Goal: Information Seeking & Learning: Check status

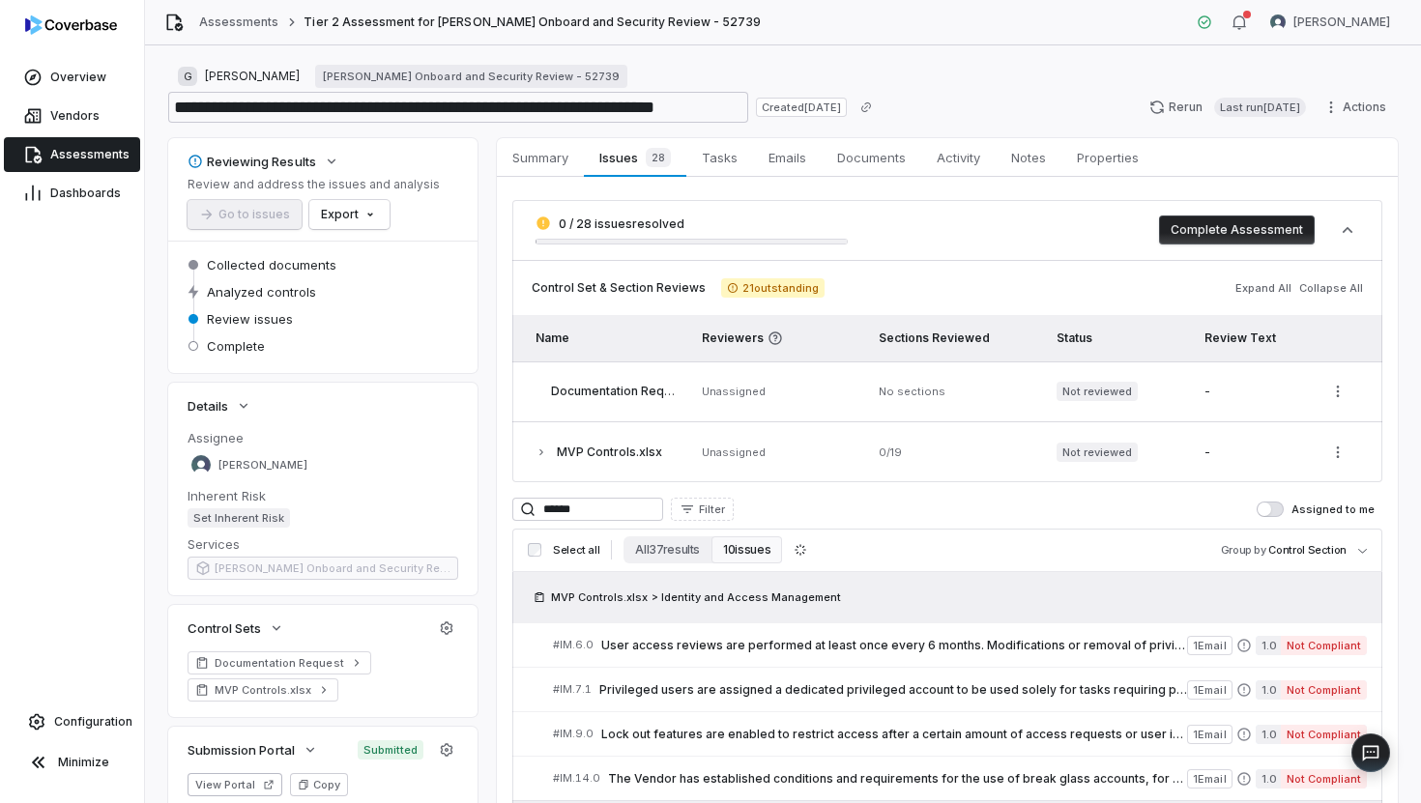
scroll to position [59, 0]
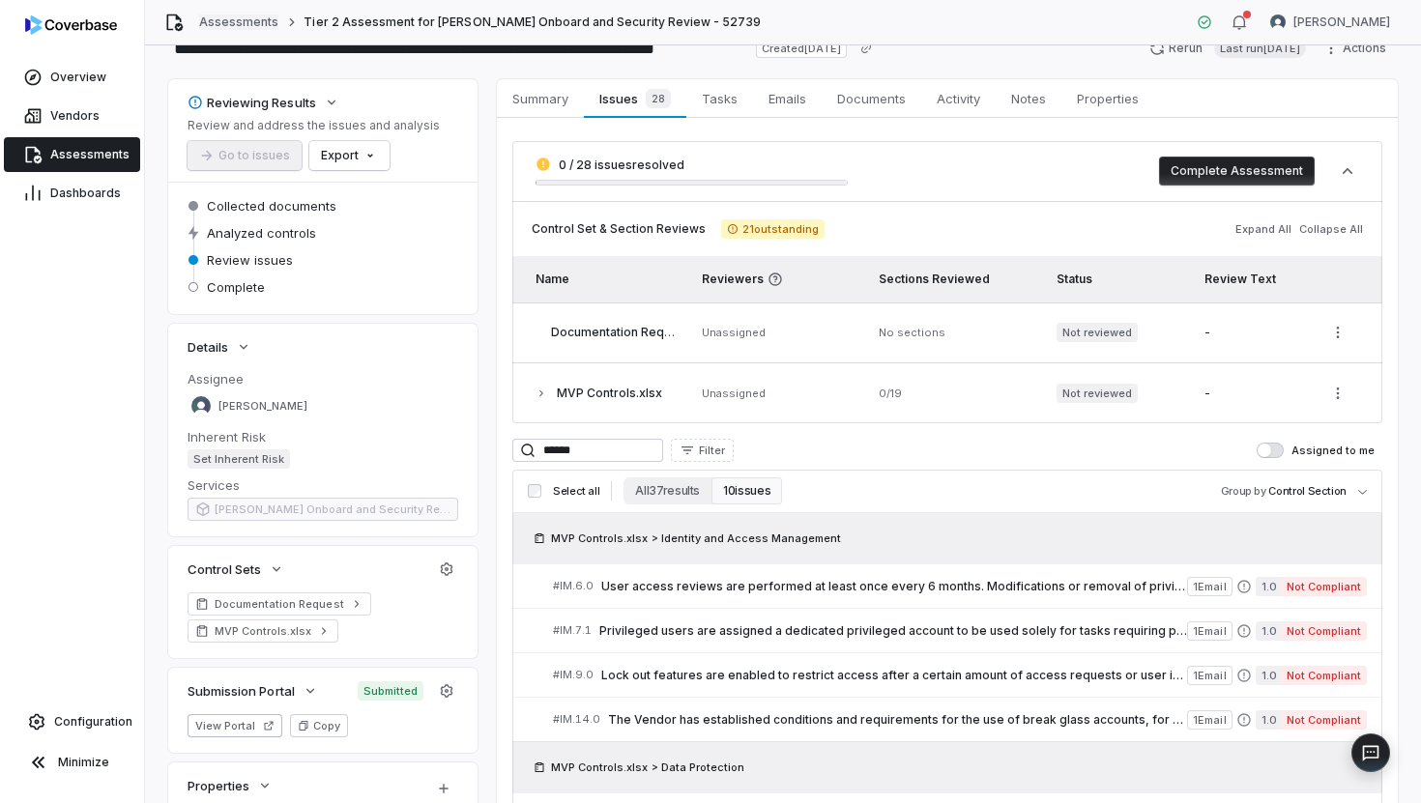
click at [250, 21] on link "Assessments" at bounding box center [238, 22] width 79 height 15
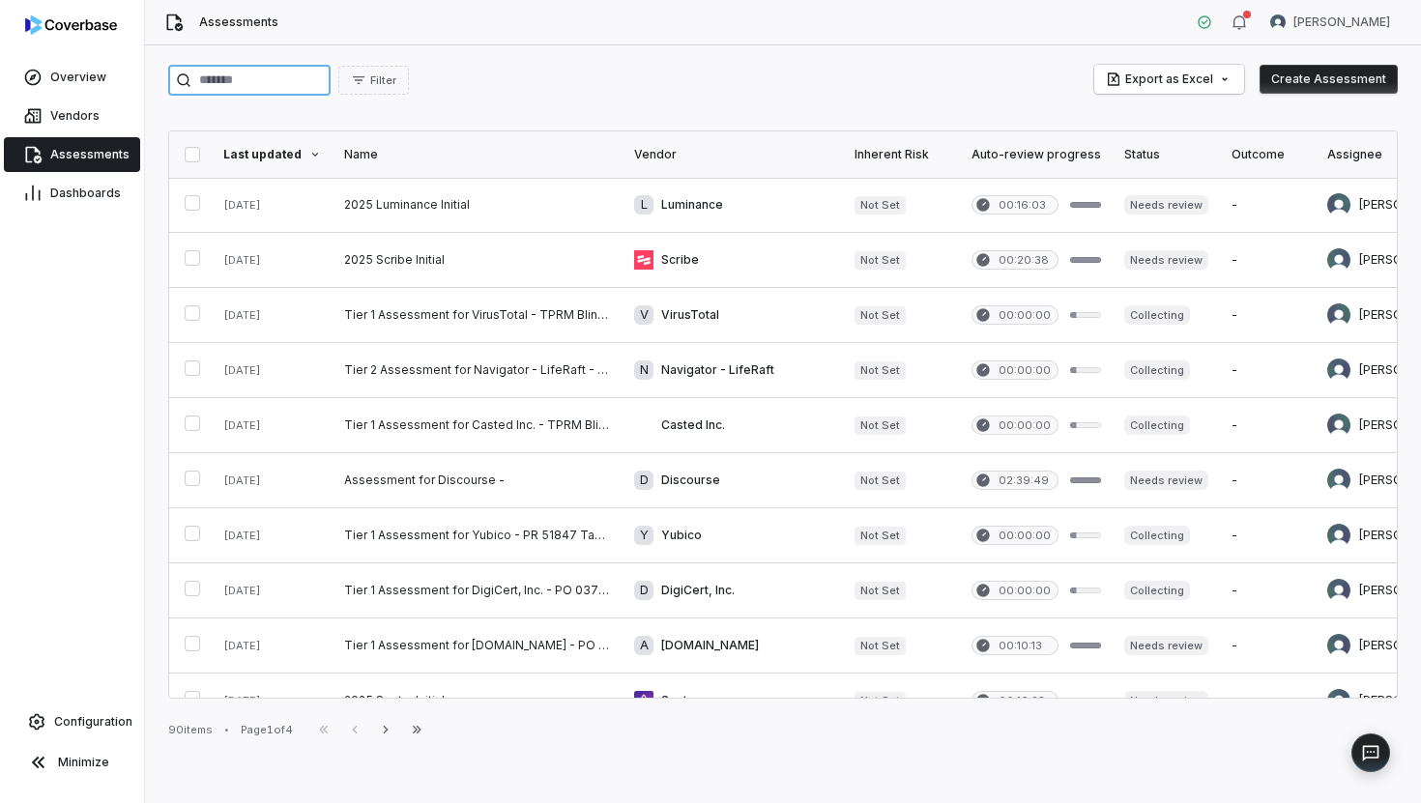
click at [256, 74] on input "search" at bounding box center [249, 80] width 162 height 31
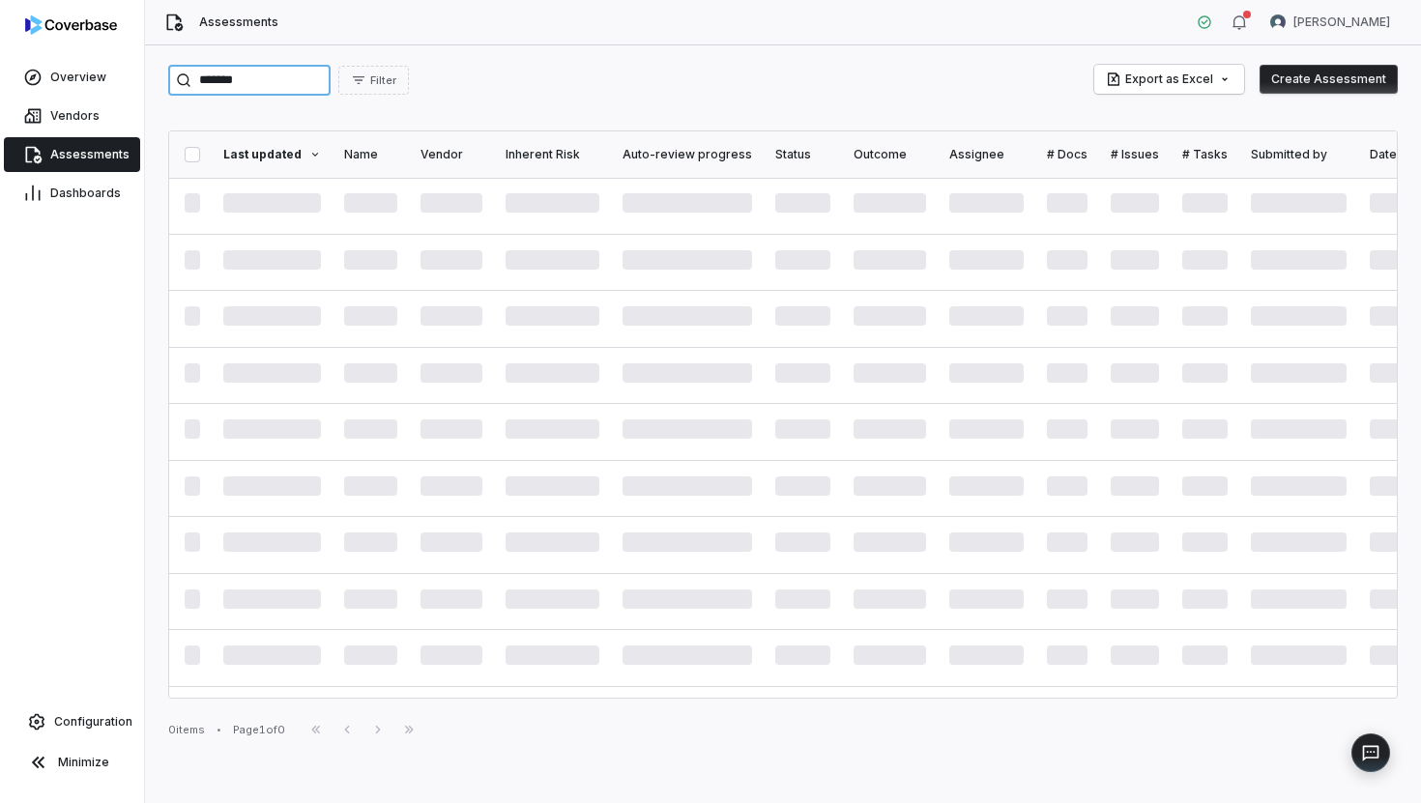
type input "*******"
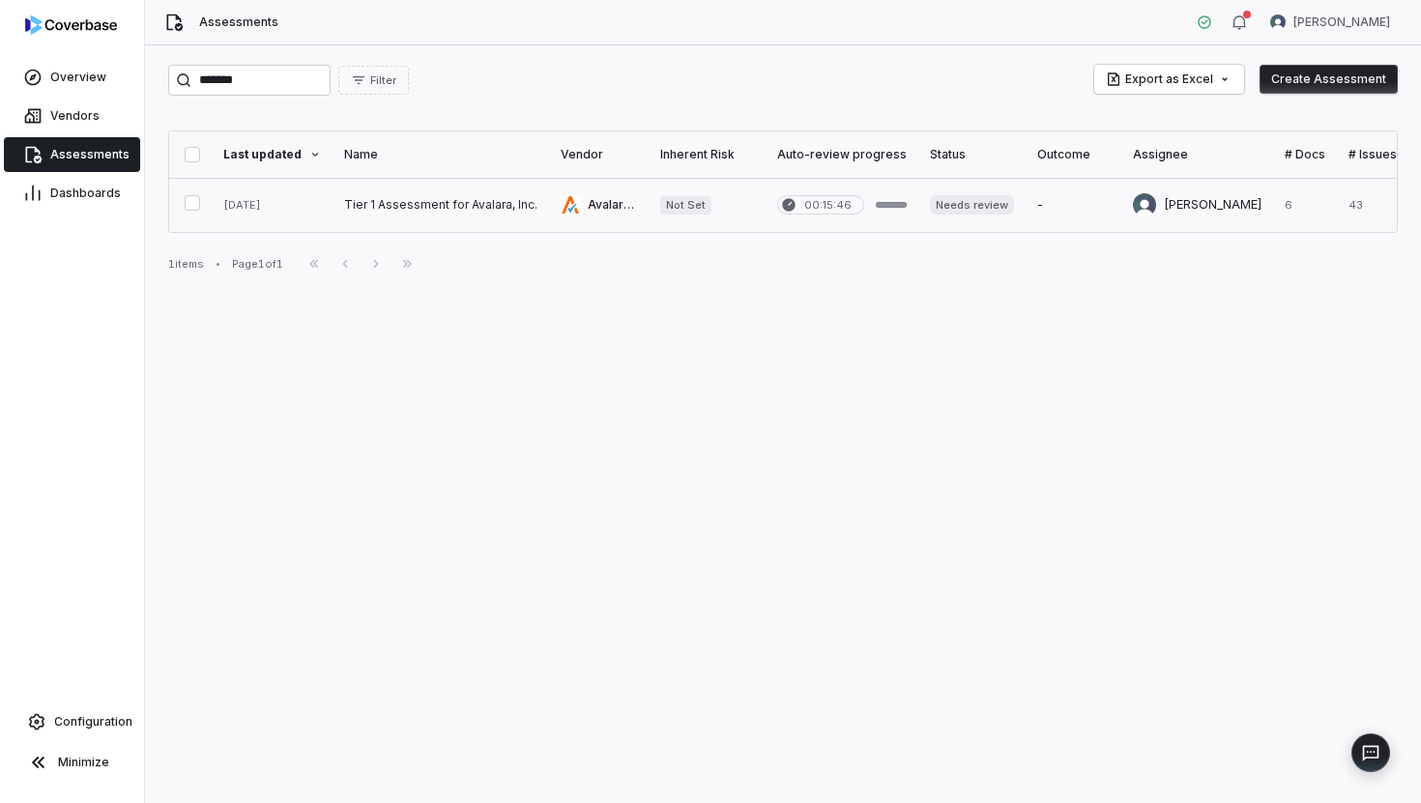
click at [361, 188] on link at bounding box center [441, 205] width 217 height 54
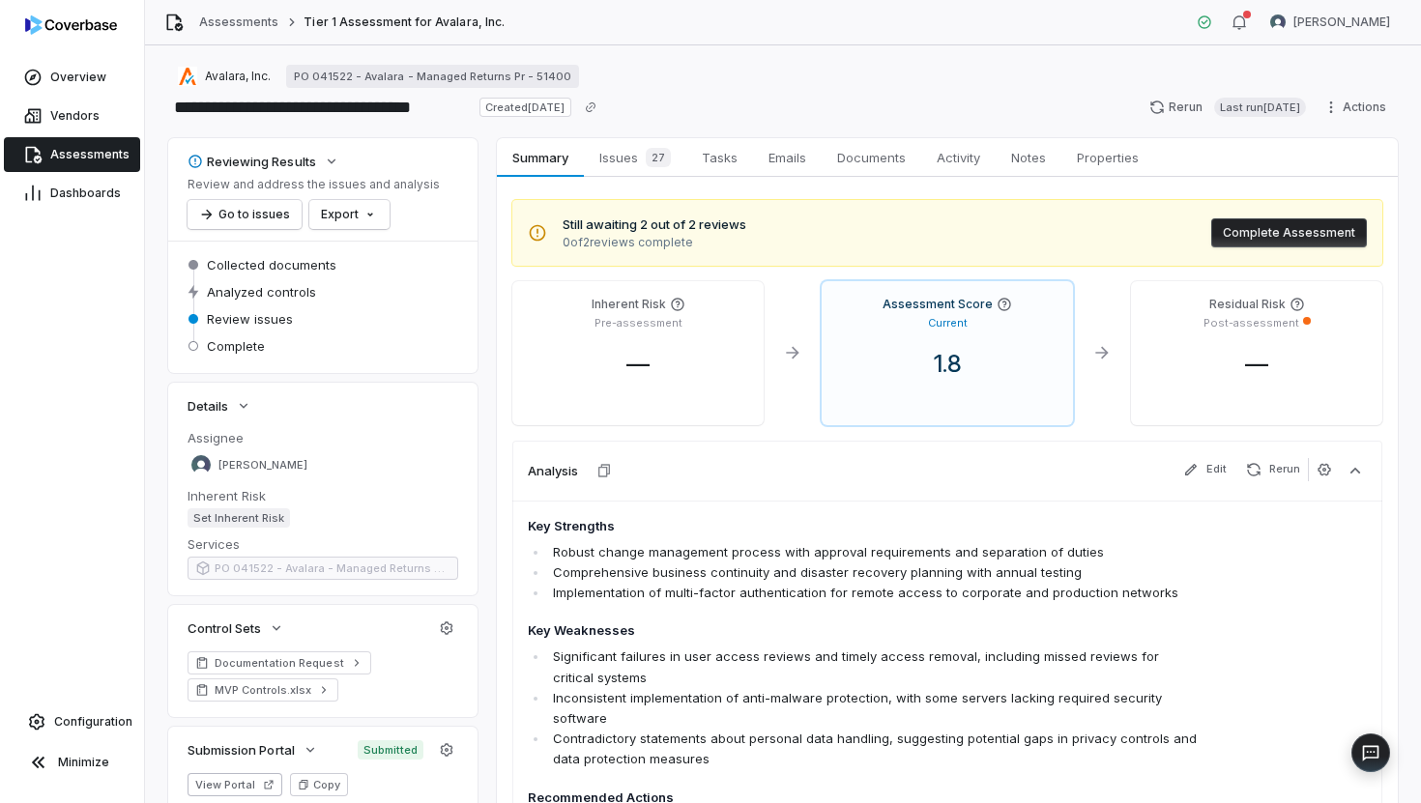
type textarea "*"
click at [228, 31] on div "Assessments Tier 1 Assessment for Avalara, Inc." at bounding box center [334, 22] width 340 height 19
click at [235, 25] on link "Assessments" at bounding box center [238, 22] width 79 height 15
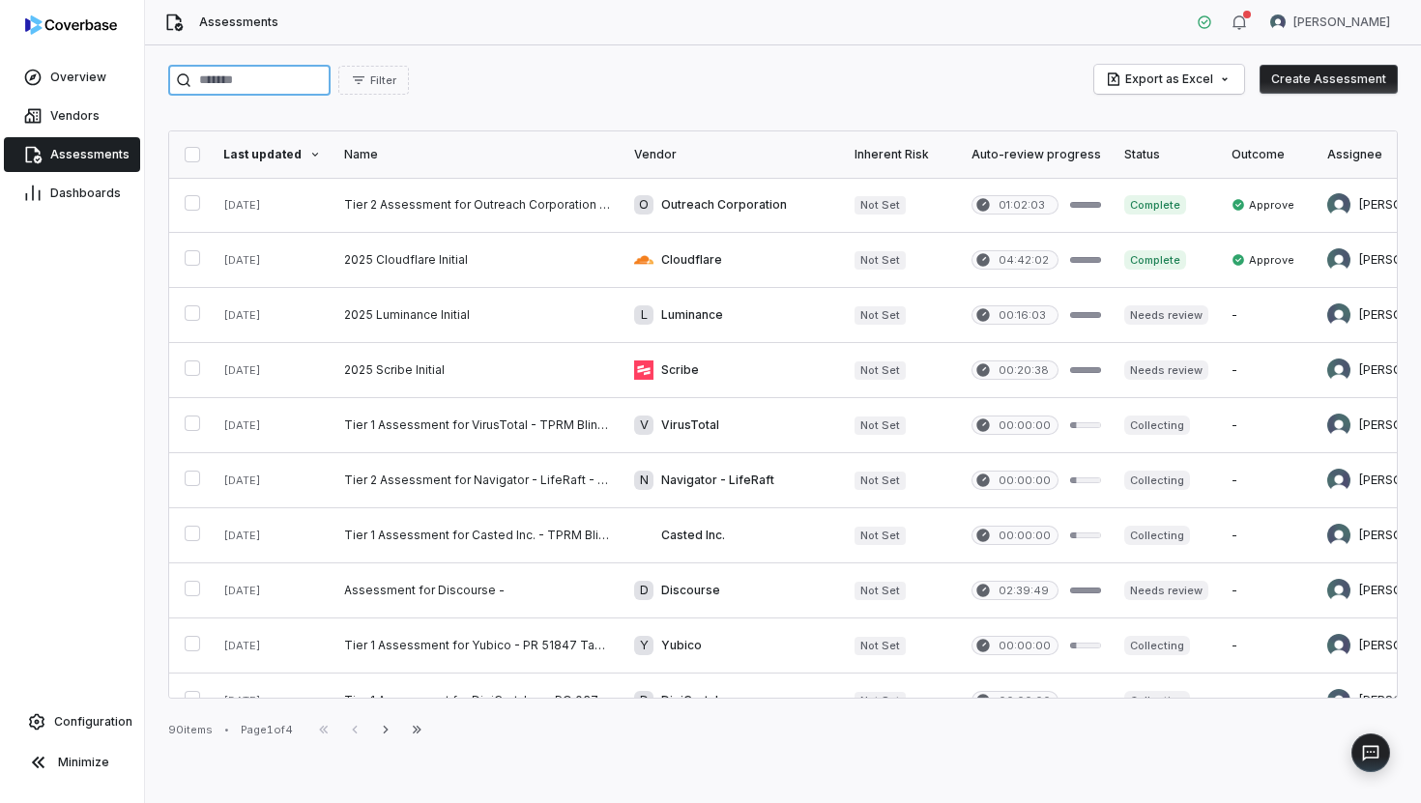
click at [283, 76] on input "search" at bounding box center [249, 80] width 162 height 31
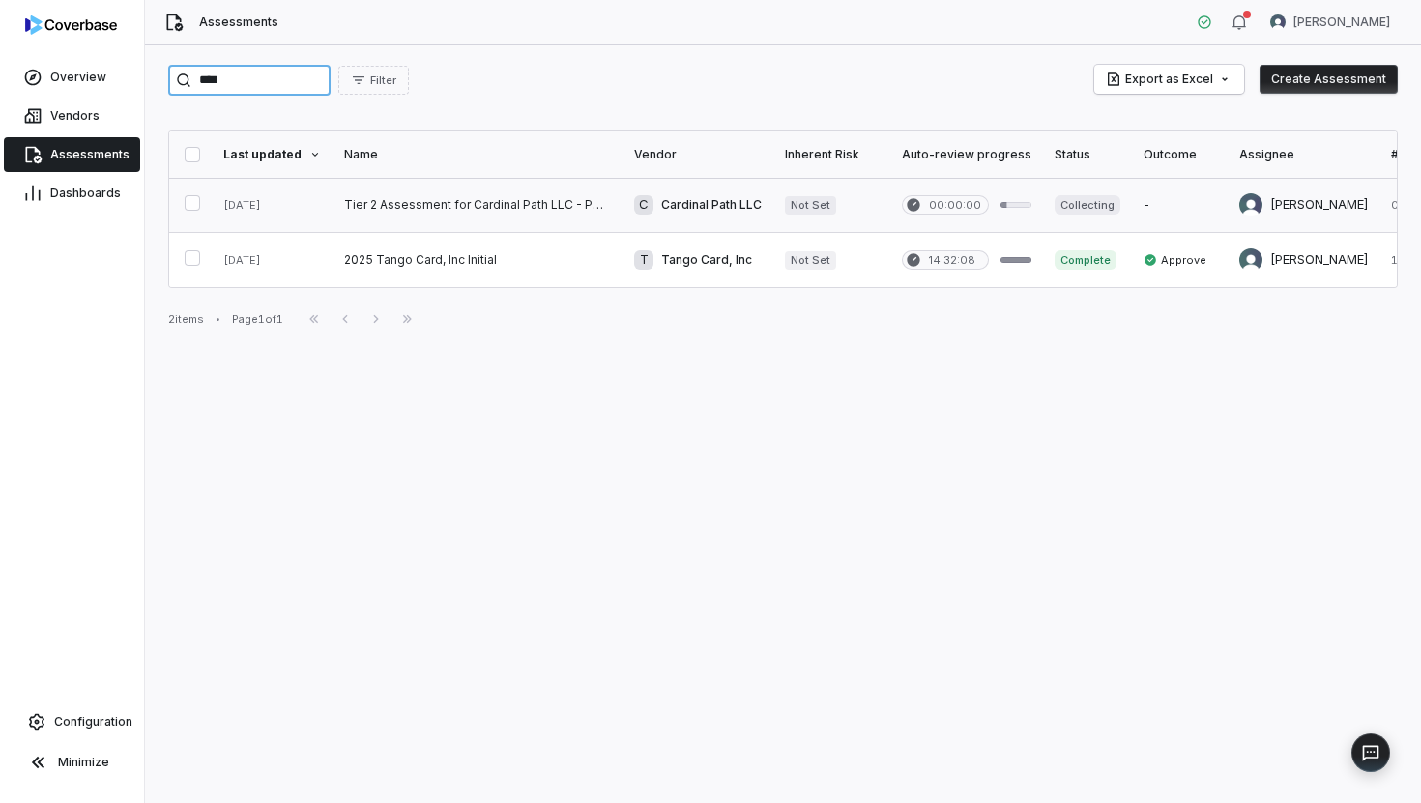
type input "****"
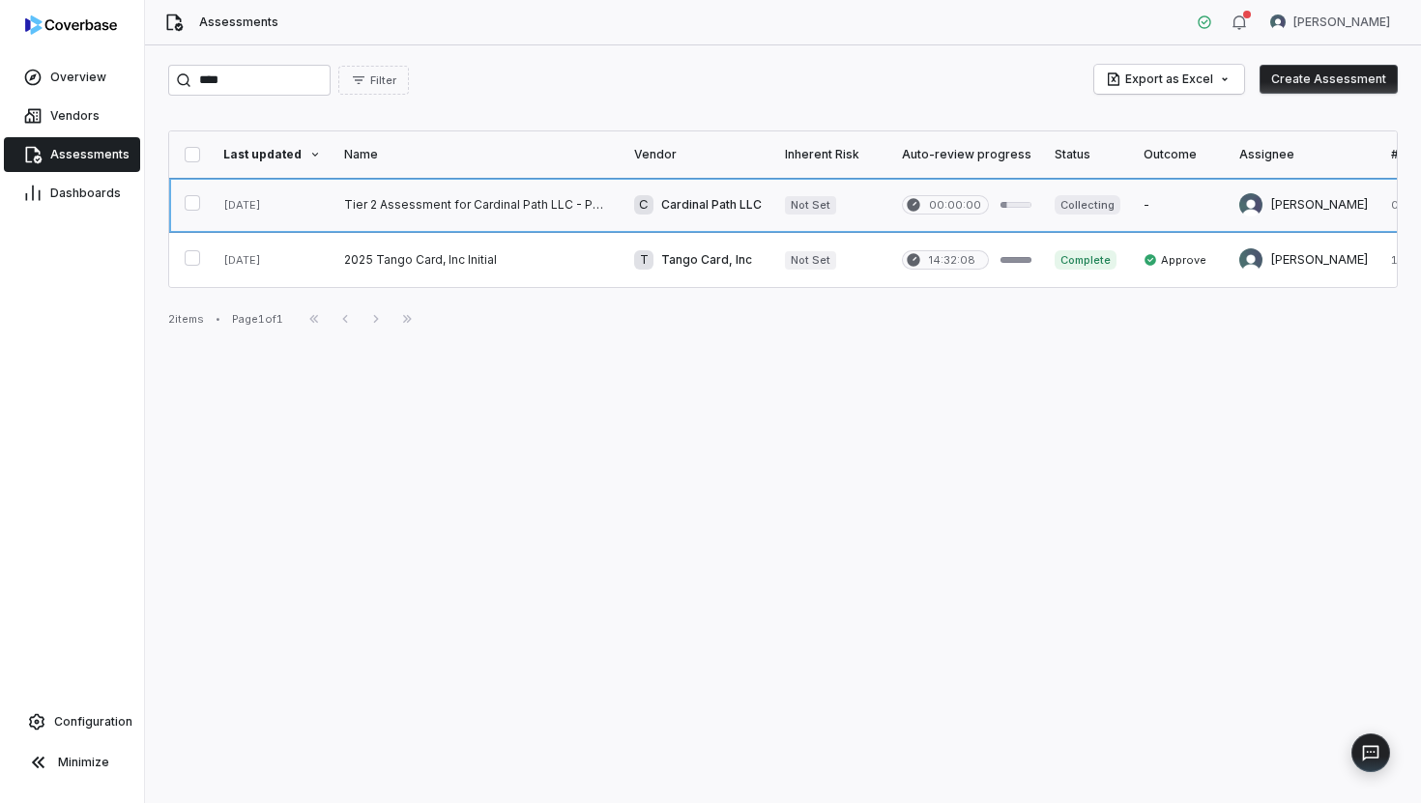
click at [429, 214] on link at bounding box center [478, 205] width 290 height 54
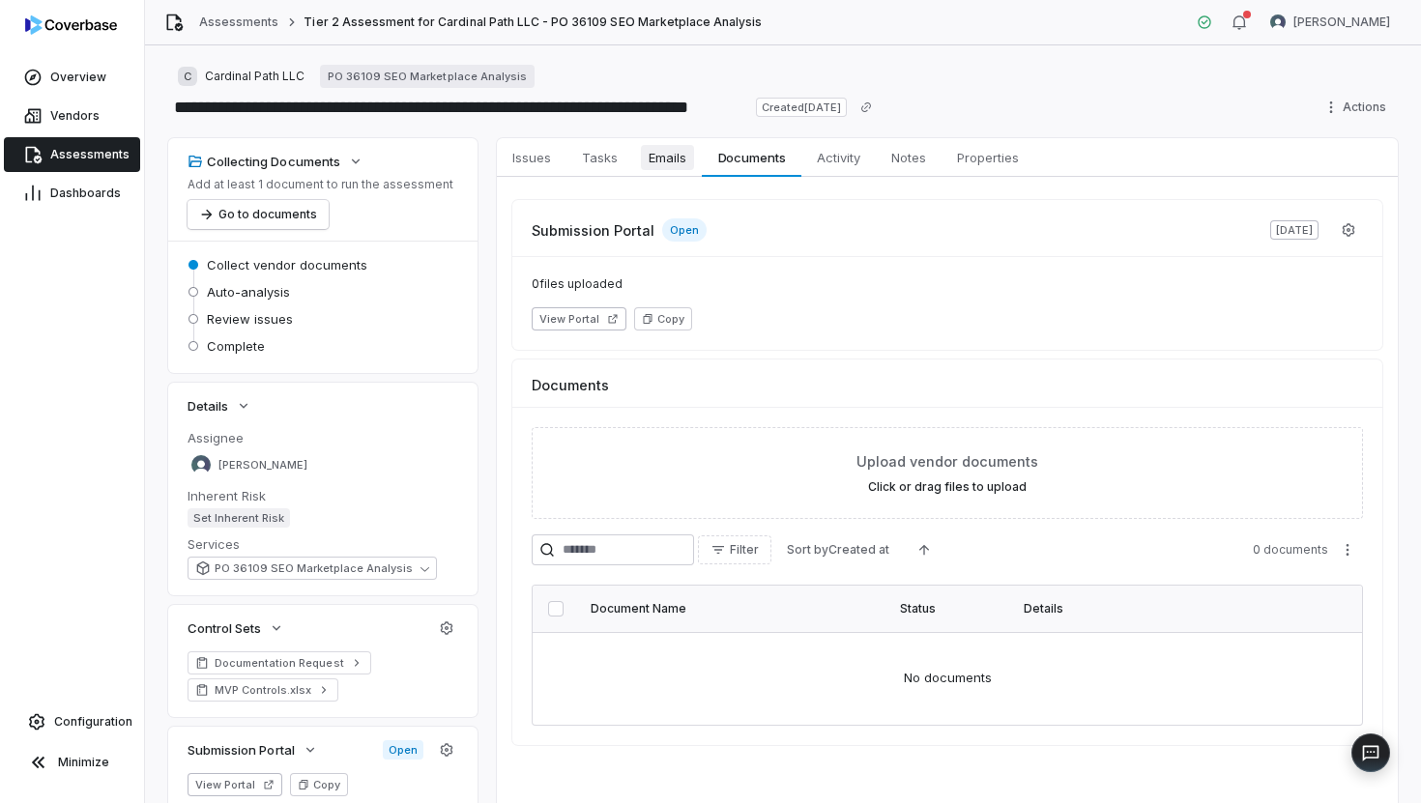
click at [647, 168] on span "Emails" at bounding box center [667, 157] width 53 height 25
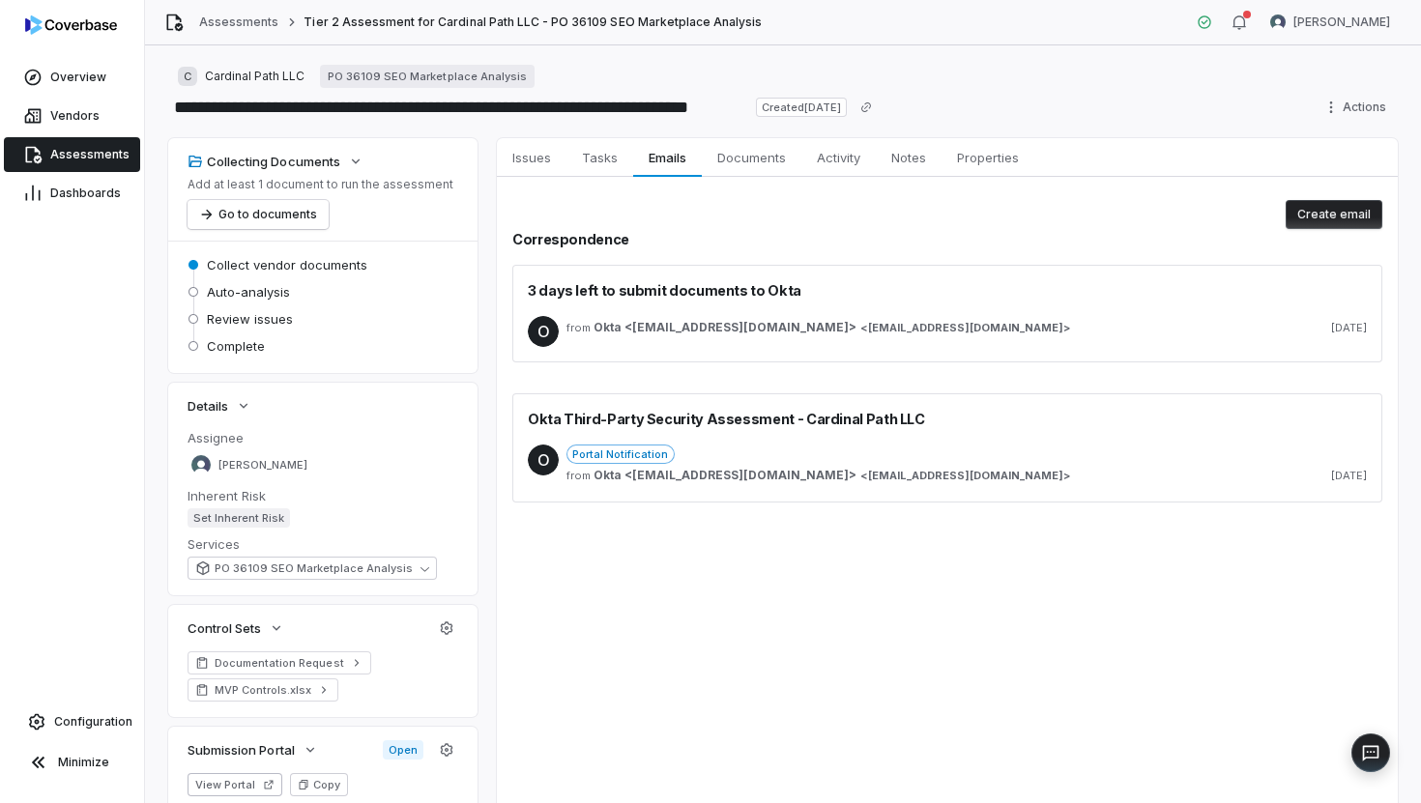
type textarea "*"
click at [262, 25] on link "Assessments" at bounding box center [238, 22] width 79 height 15
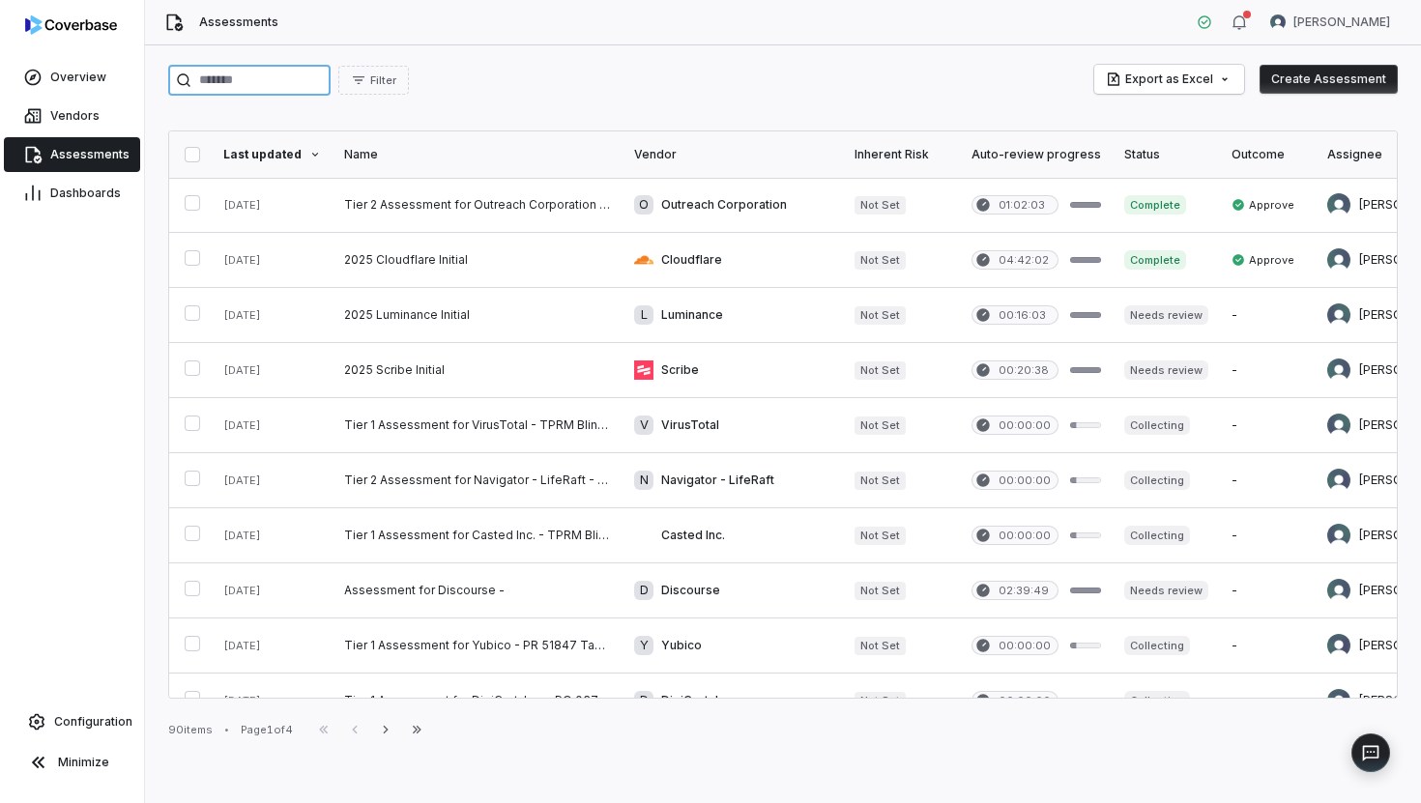
click at [299, 76] on input "search" at bounding box center [249, 80] width 162 height 31
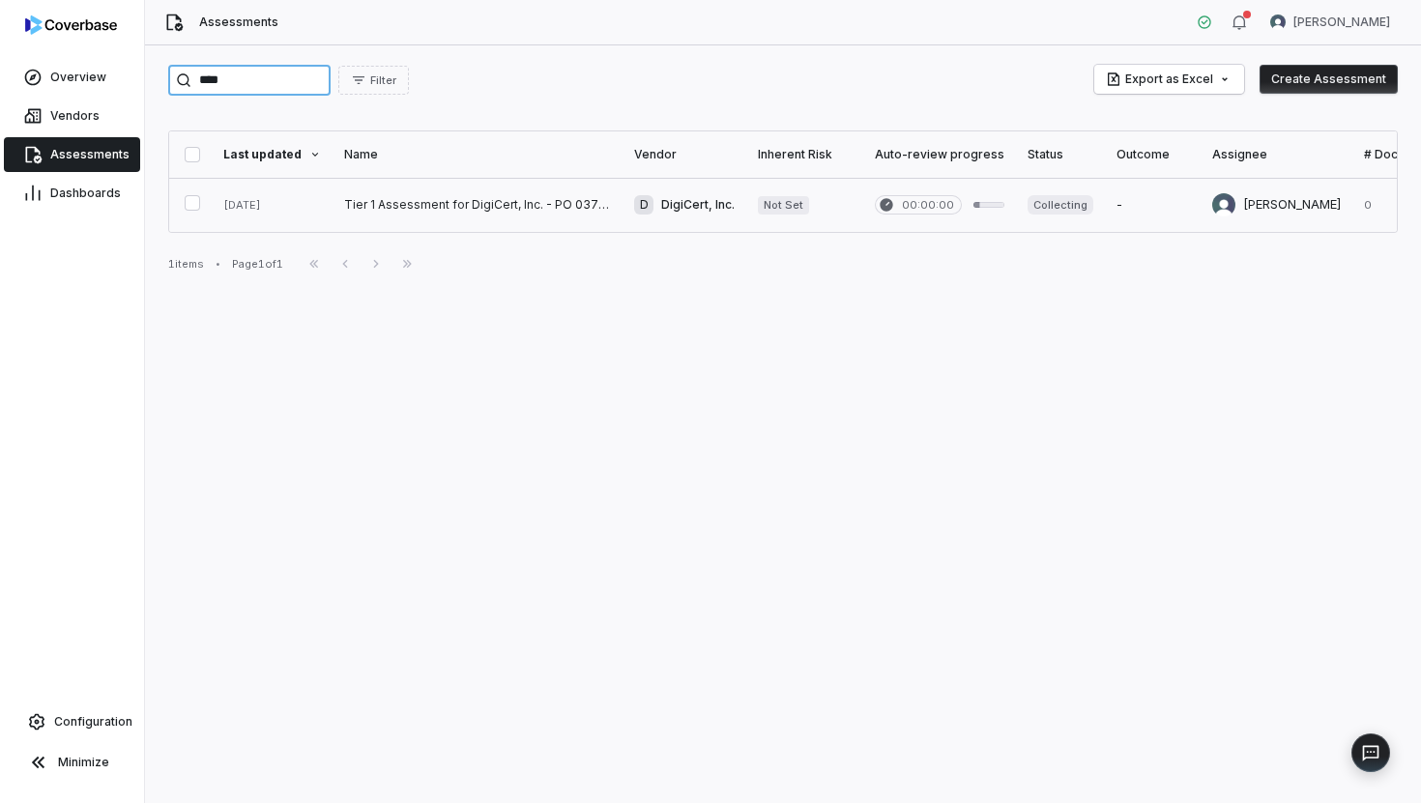
type input "****"
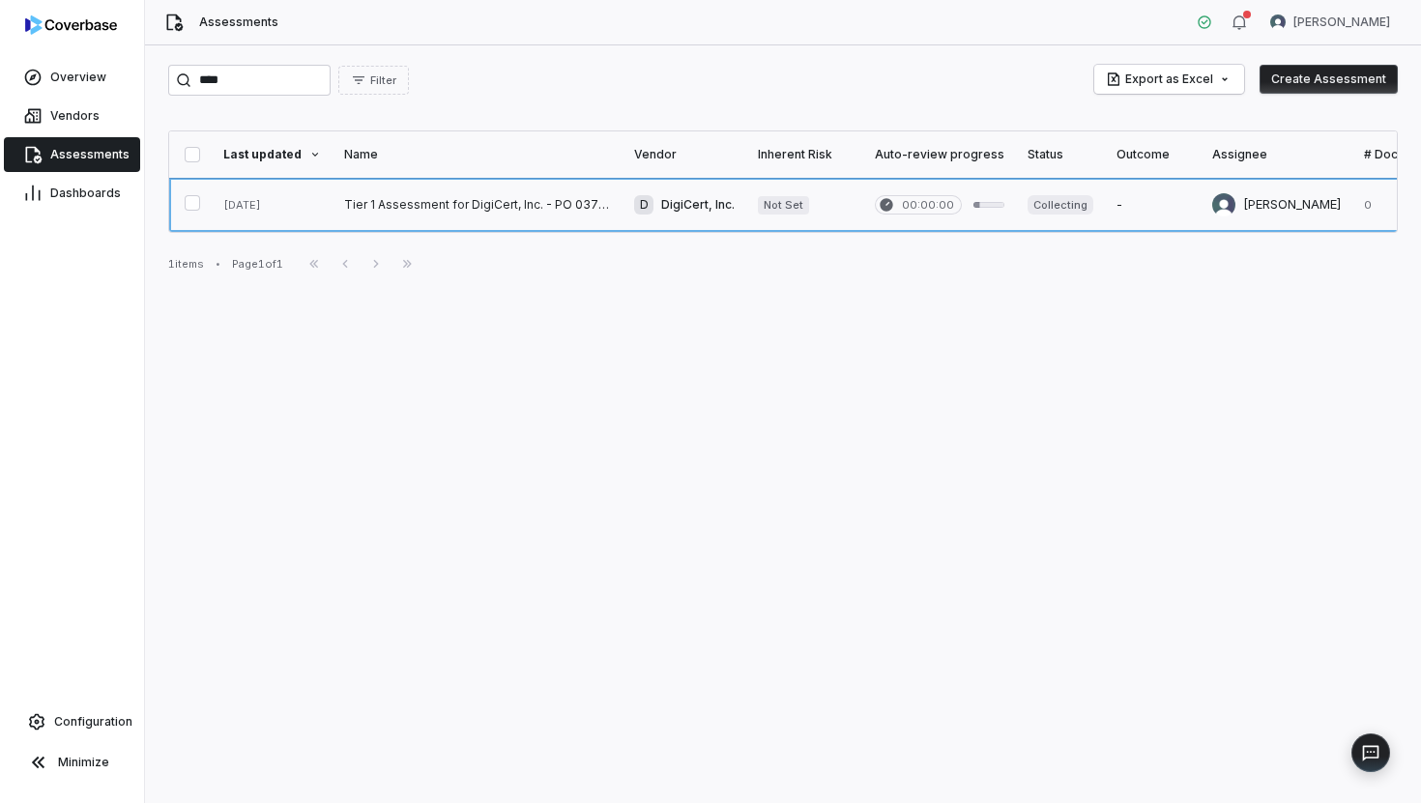
click at [364, 199] on link at bounding box center [478, 205] width 290 height 54
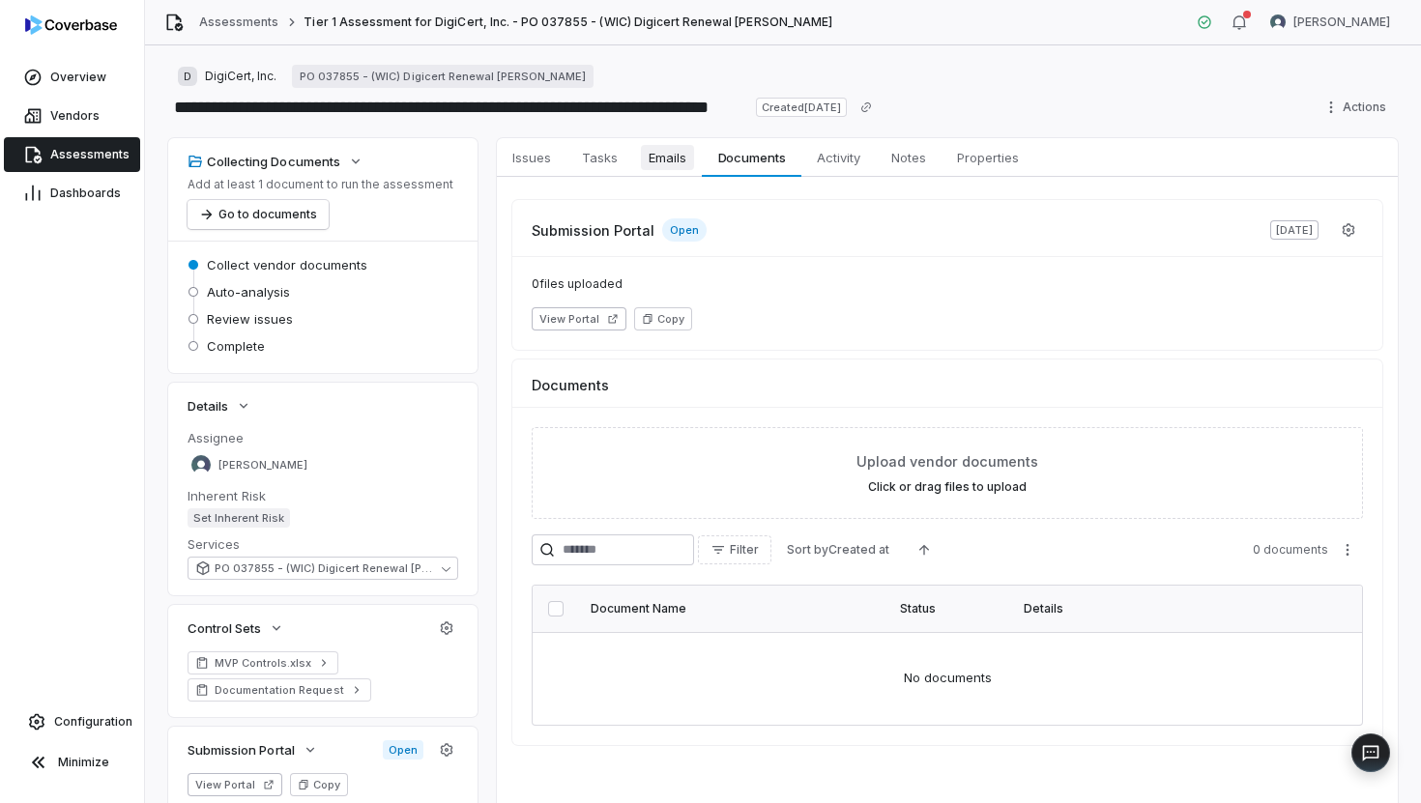
click at [671, 163] on span "Emails" at bounding box center [667, 157] width 53 height 25
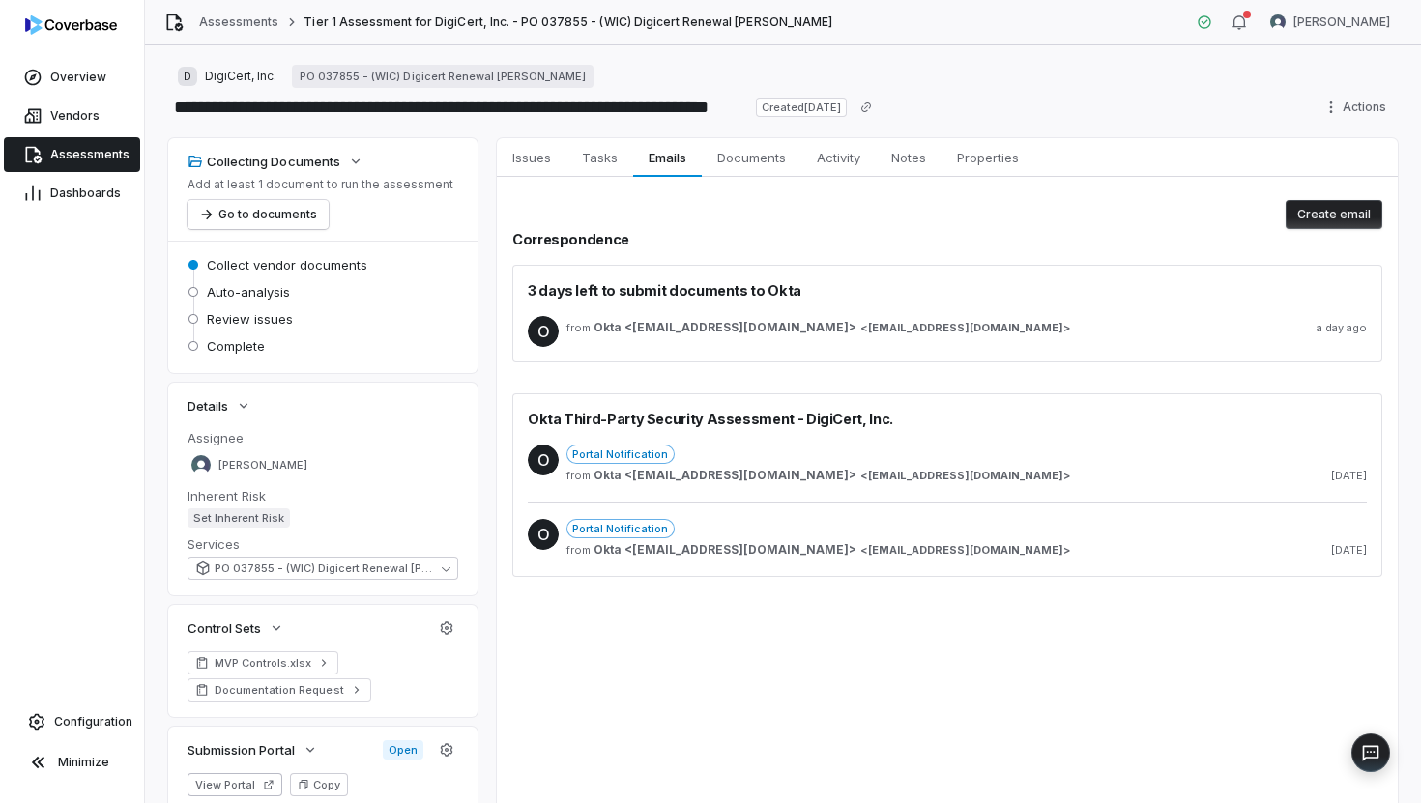
click at [710, 454] on div "Portal Notification" at bounding box center [967, 454] width 800 height 19
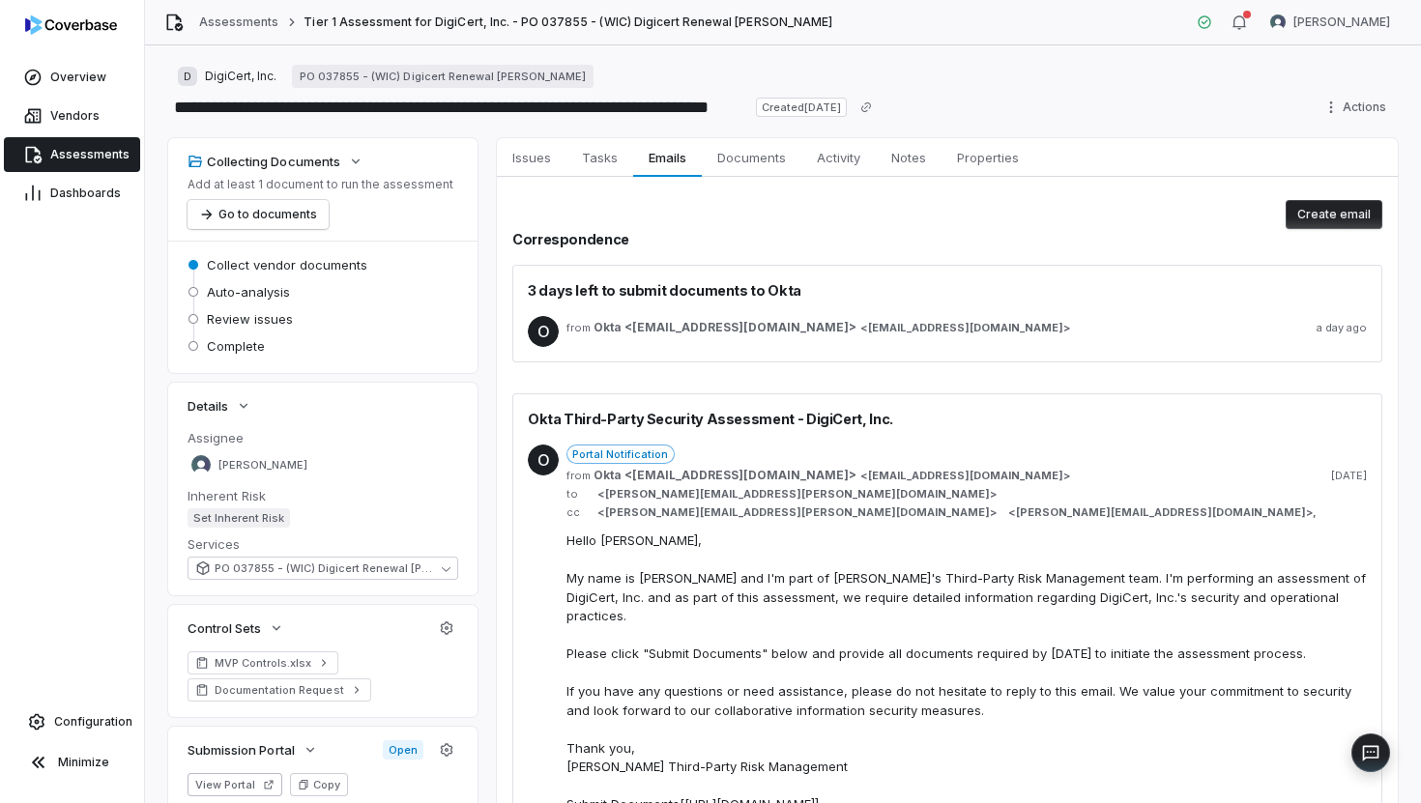
click at [730, 475] on span "Okta <[EMAIL_ADDRESS][DOMAIN_NAME]> < [EMAIL_ADDRESS][DOMAIN_NAME] >" at bounding box center [832, 475] width 477 height 15
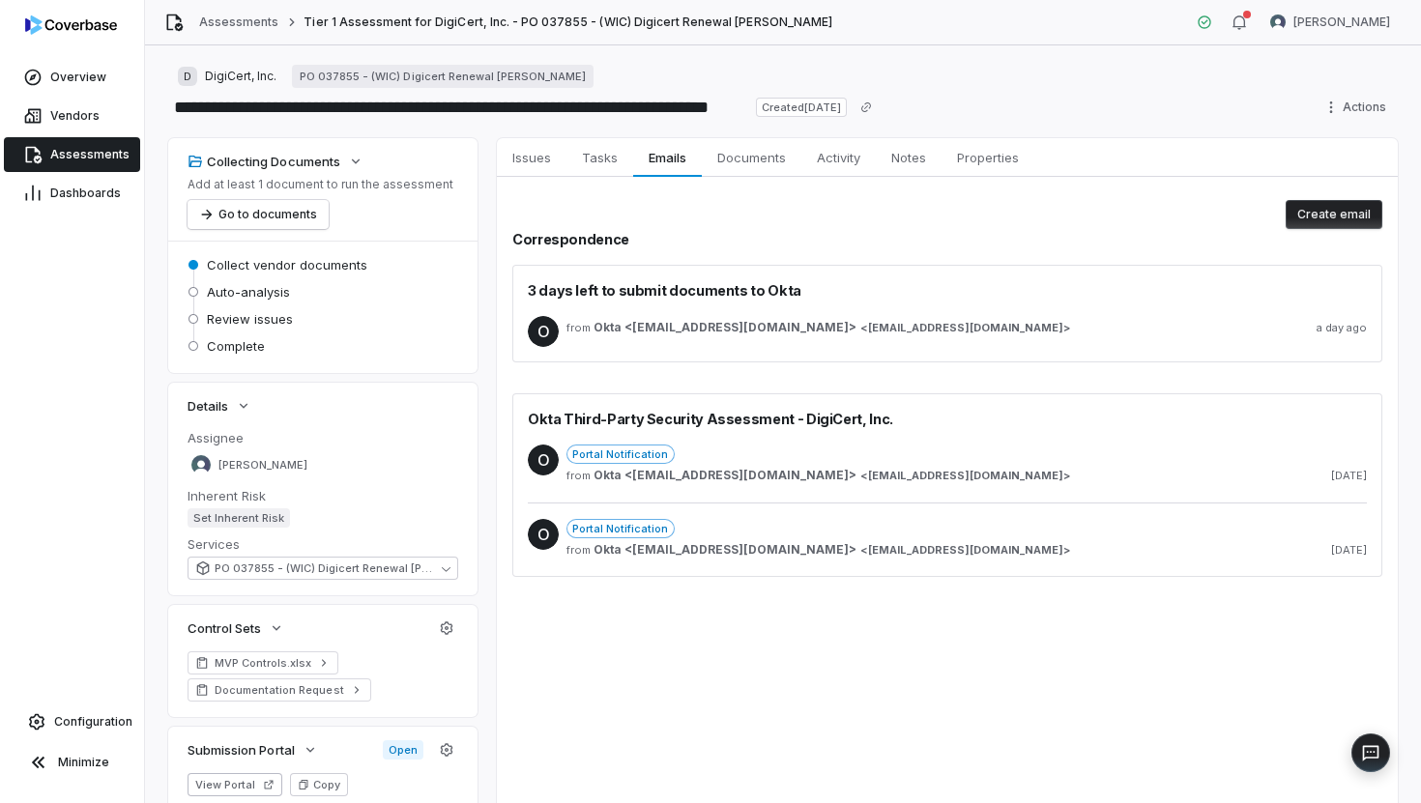
click at [707, 538] on div "Portal Notification" at bounding box center [967, 528] width 800 height 19
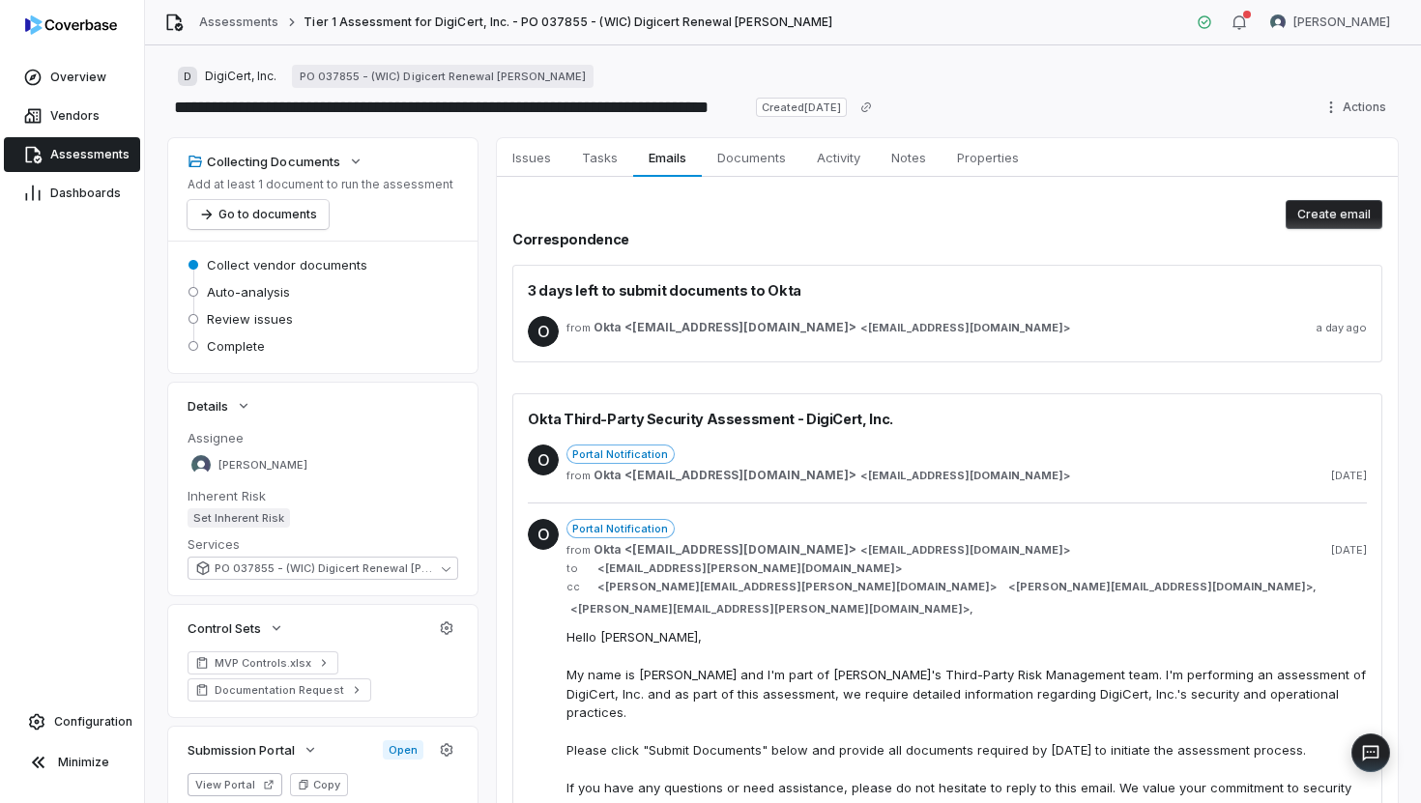
click at [740, 528] on div "Portal Notification" at bounding box center [967, 528] width 800 height 19
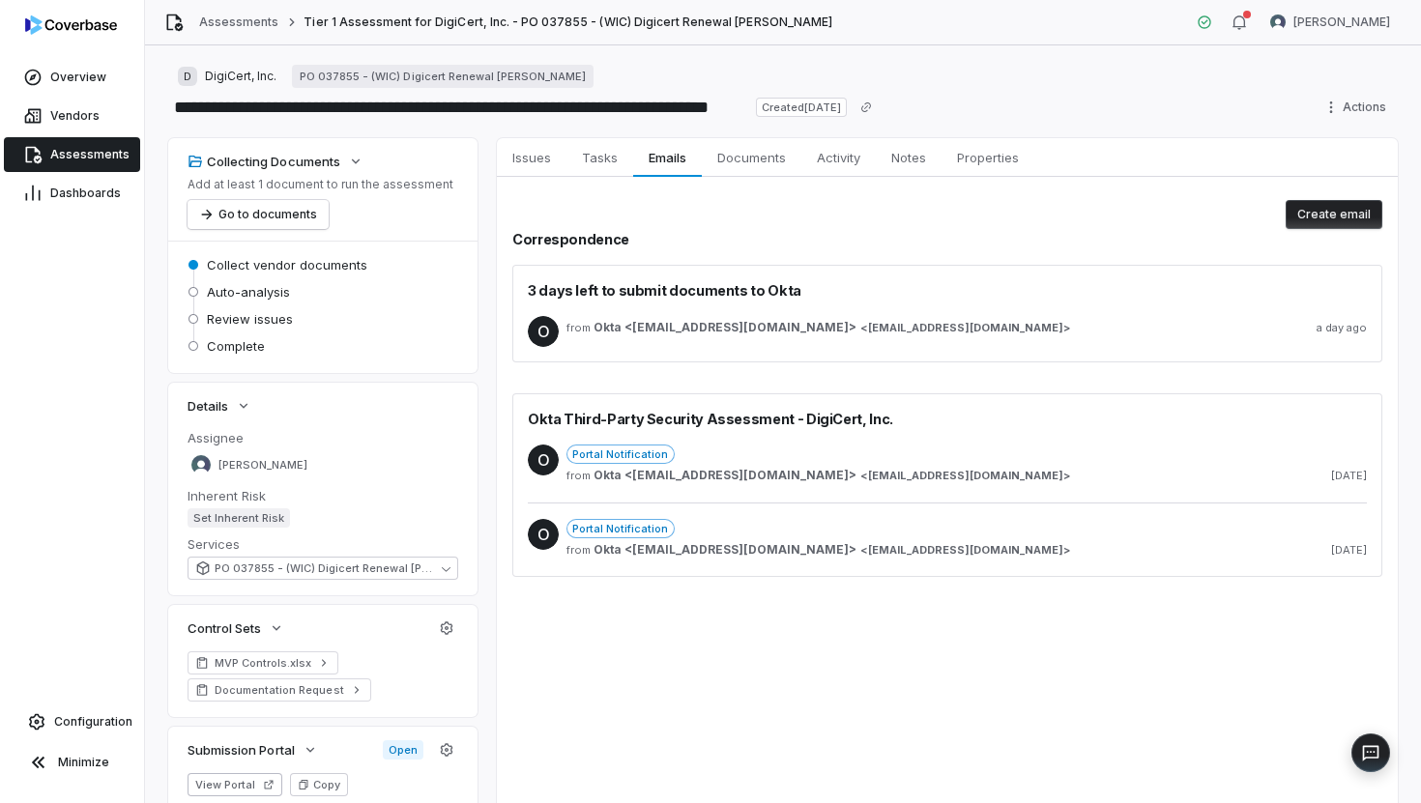
click at [738, 444] on div "O Portal Notification from Okta <[EMAIL_ADDRESS][DOMAIN_NAME]> < [EMAIL_ADDRESS…" at bounding box center [947, 466] width 839 height 74
click at [860, 476] on span "<" at bounding box center [864, 476] width 8 height 15
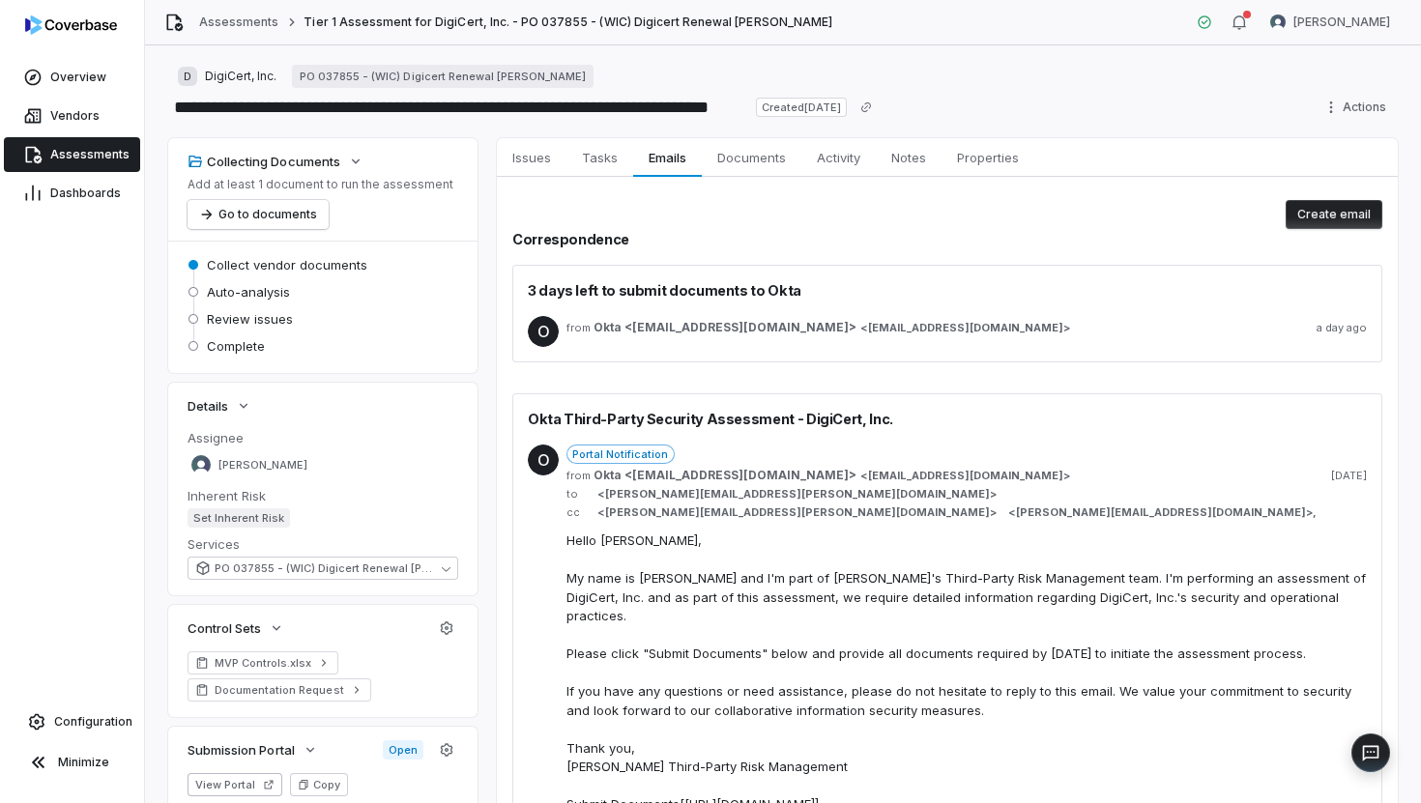
click at [718, 359] on div "O from Okta <[EMAIL_ADDRESS][DOMAIN_NAME]> < [EMAIL_ADDRESS][DOMAIN_NAME] > a d…" at bounding box center [947, 332] width 839 height 62
click at [717, 340] on div "from Okta <[EMAIL_ADDRESS][DOMAIN_NAME]> < [EMAIL_ADDRESS][DOMAIN_NAME] > a day…" at bounding box center [967, 331] width 800 height 31
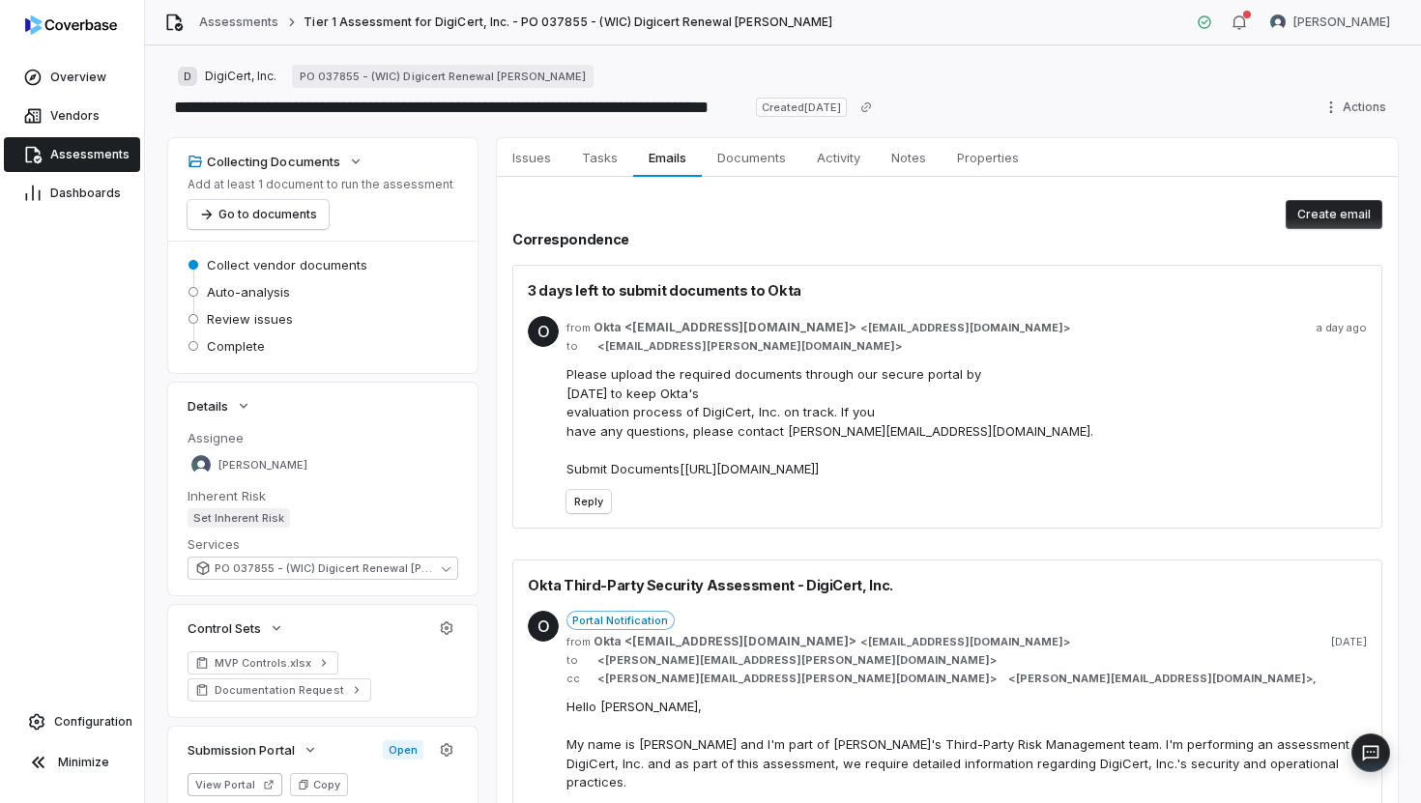
type textarea "*"
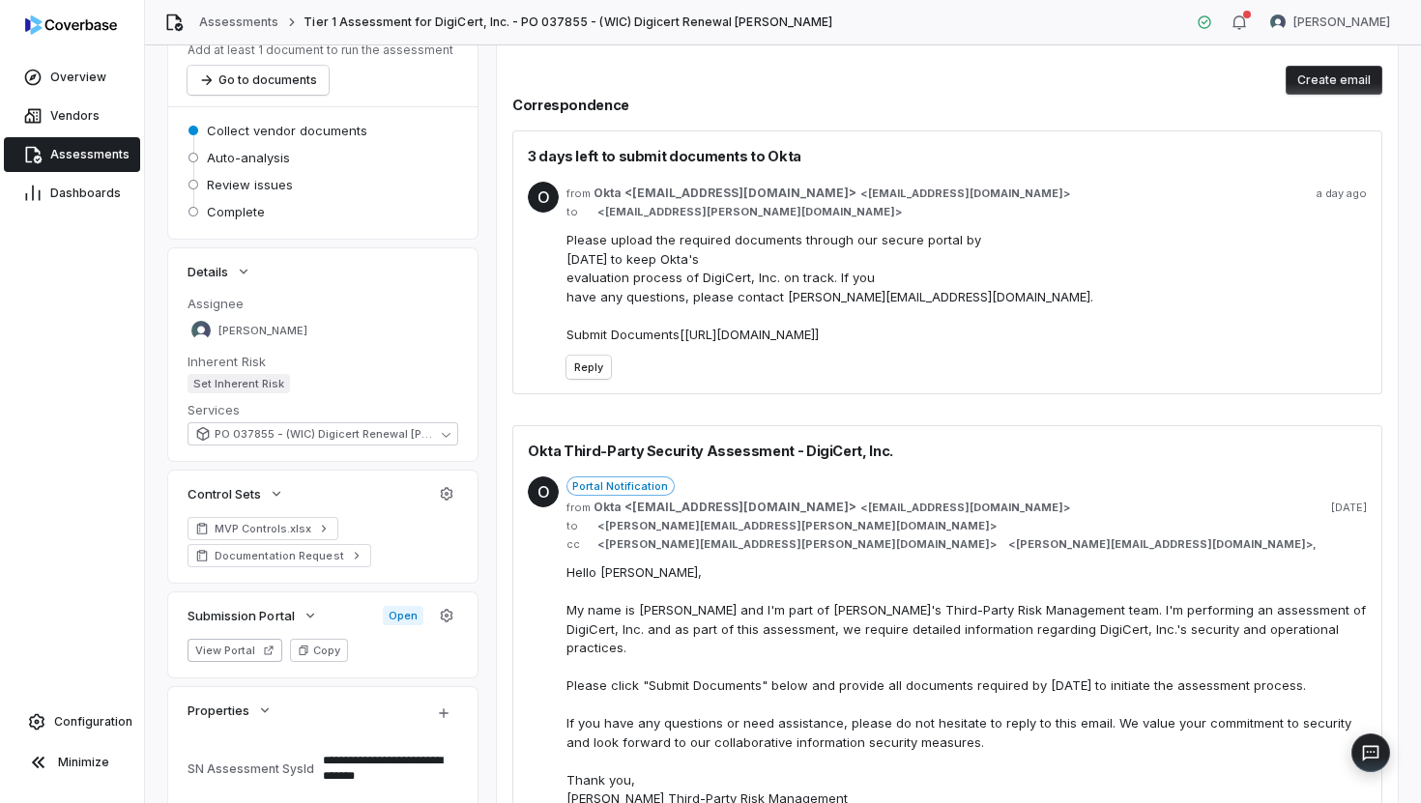
scroll to position [387, 0]
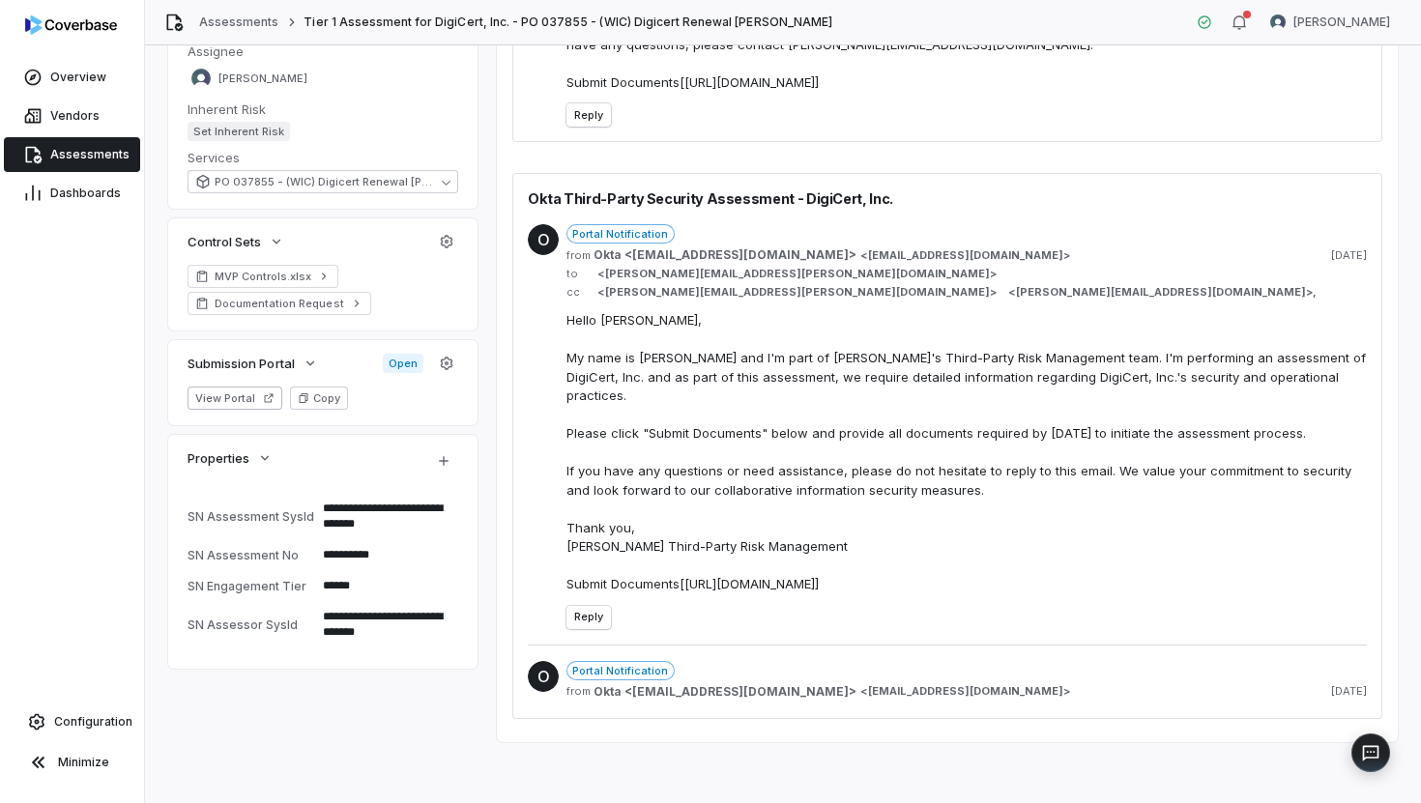
click at [874, 237] on div "Portal Notification" at bounding box center [967, 233] width 800 height 19
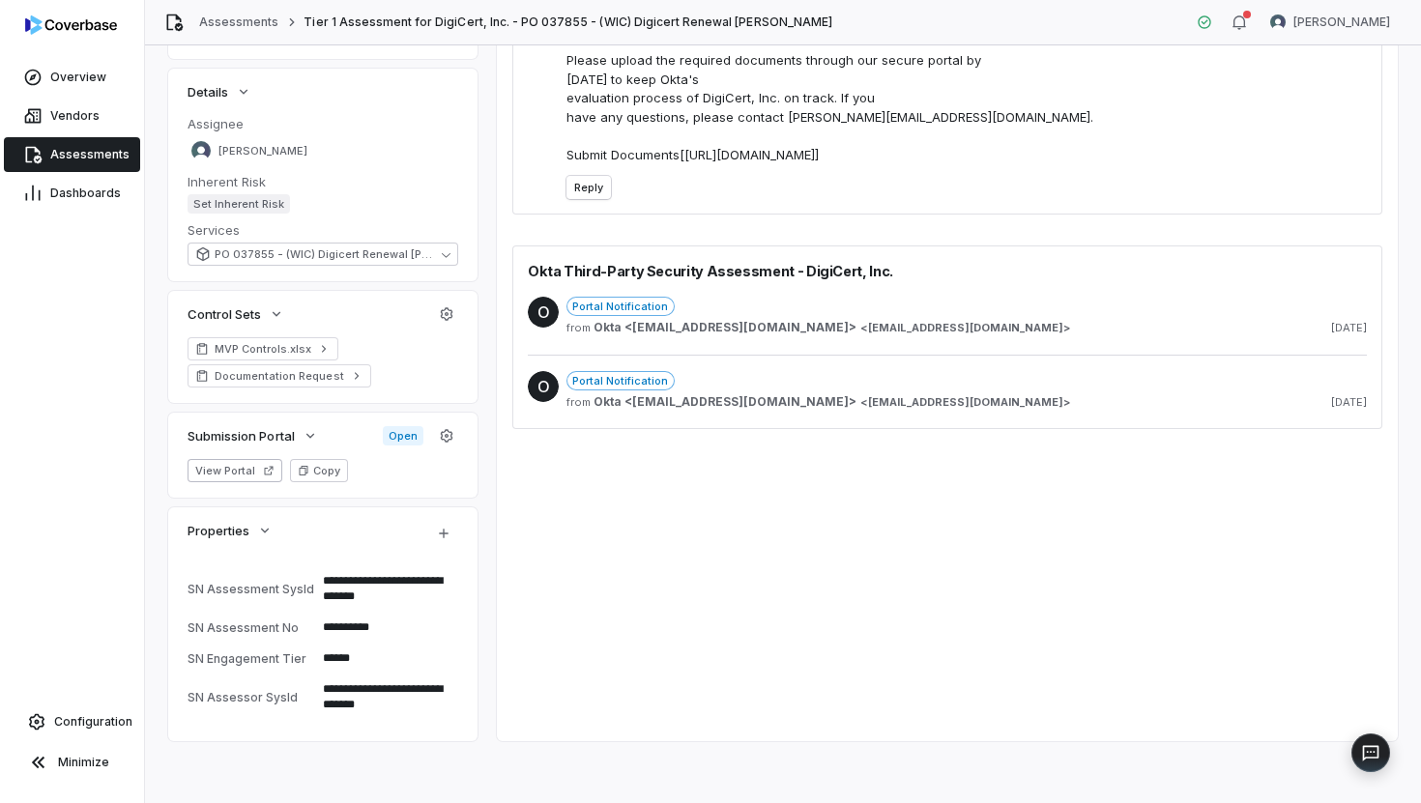
click at [799, 299] on div "Portal Notification" at bounding box center [967, 306] width 800 height 19
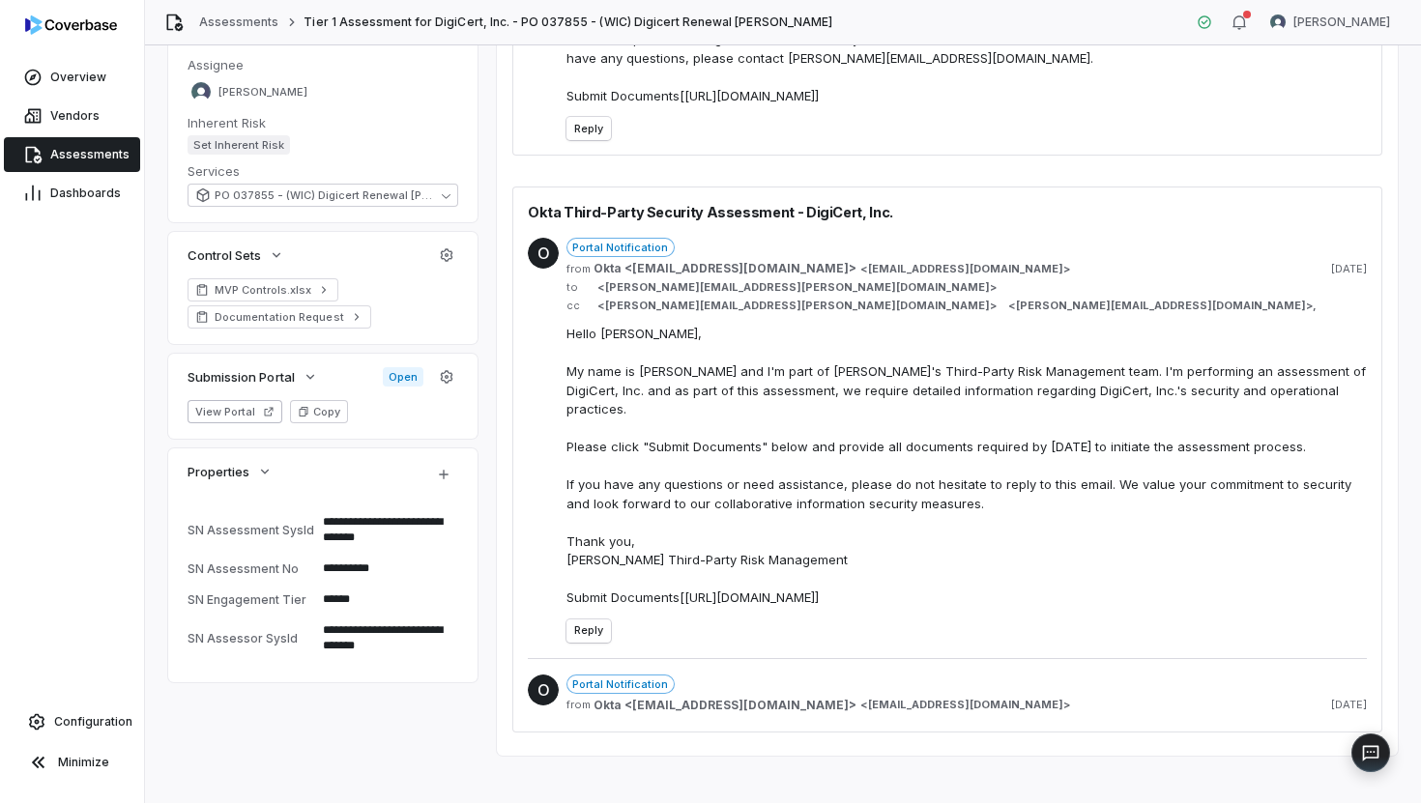
scroll to position [387, 0]
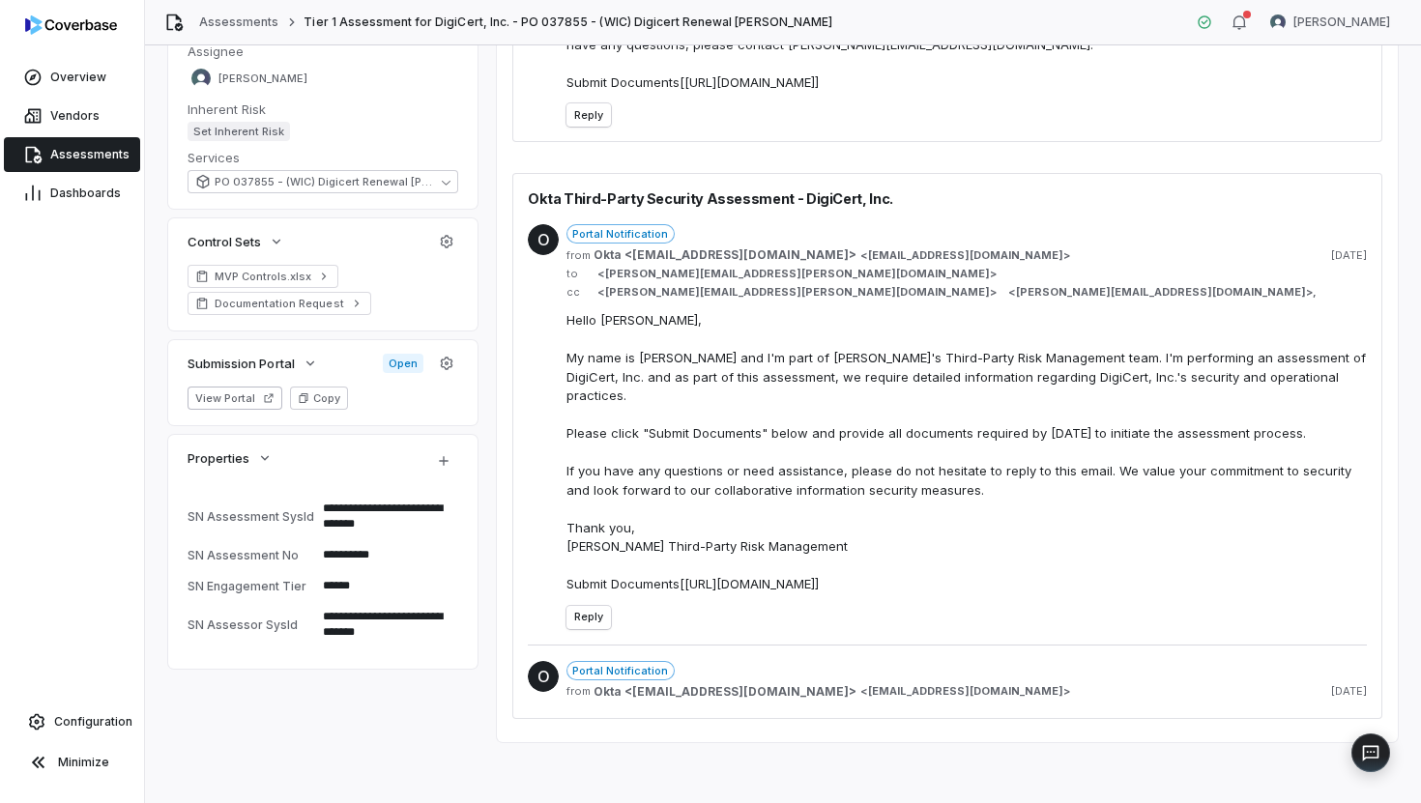
click at [778, 666] on div "Portal Notification" at bounding box center [967, 670] width 800 height 19
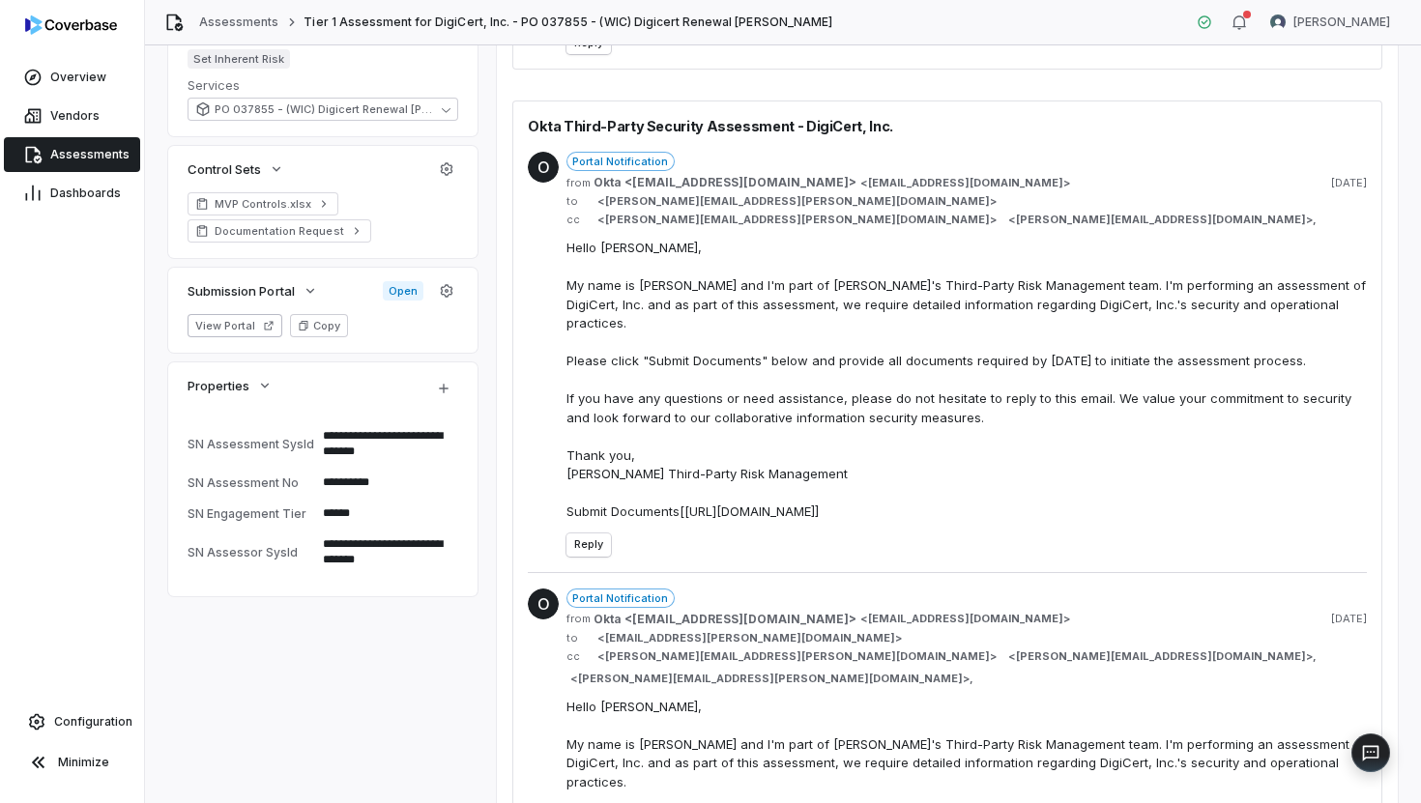
scroll to position [457, 0]
click at [247, 19] on link "Assessments" at bounding box center [238, 22] width 79 height 15
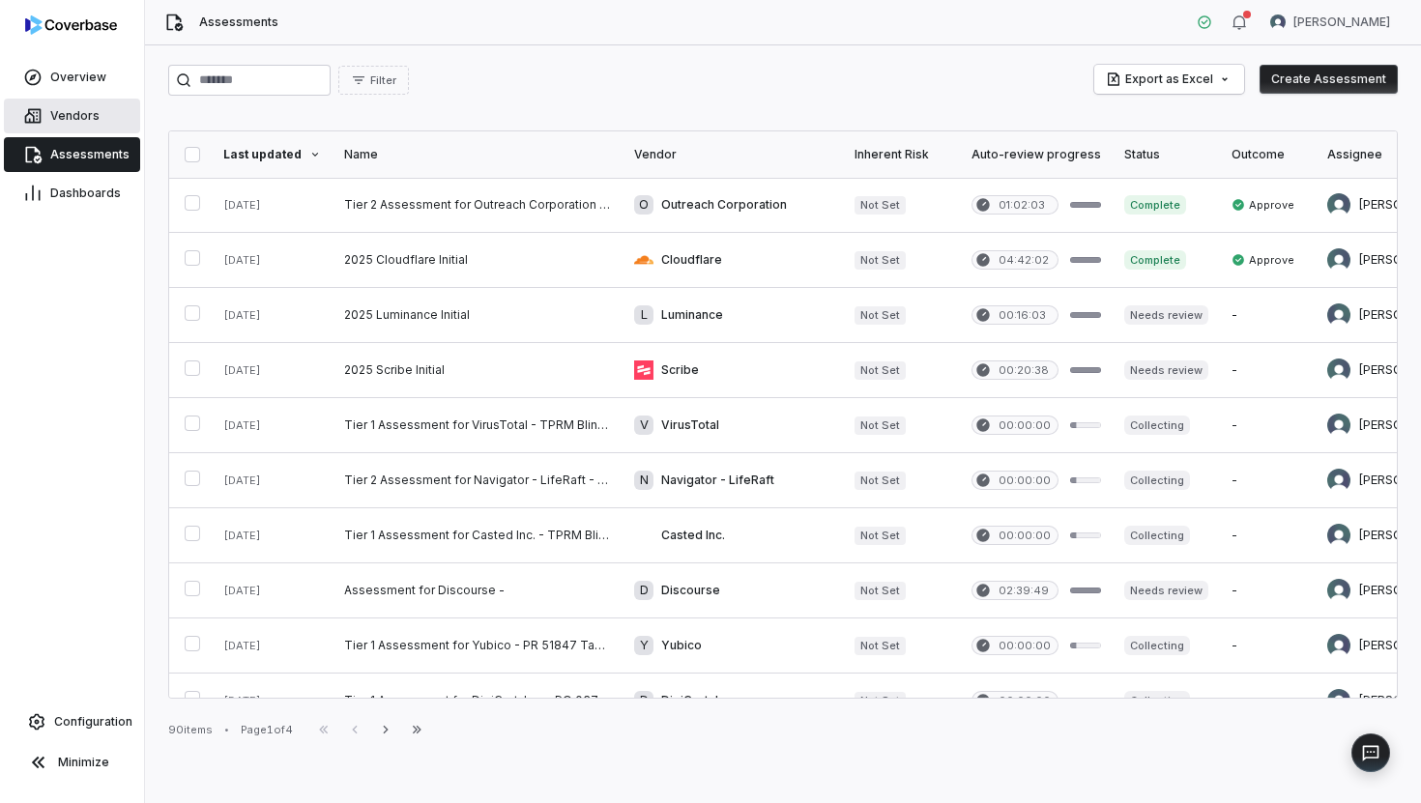
click at [104, 125] on link "Vendors" at bounding box center [72, 116] width 136 height 35
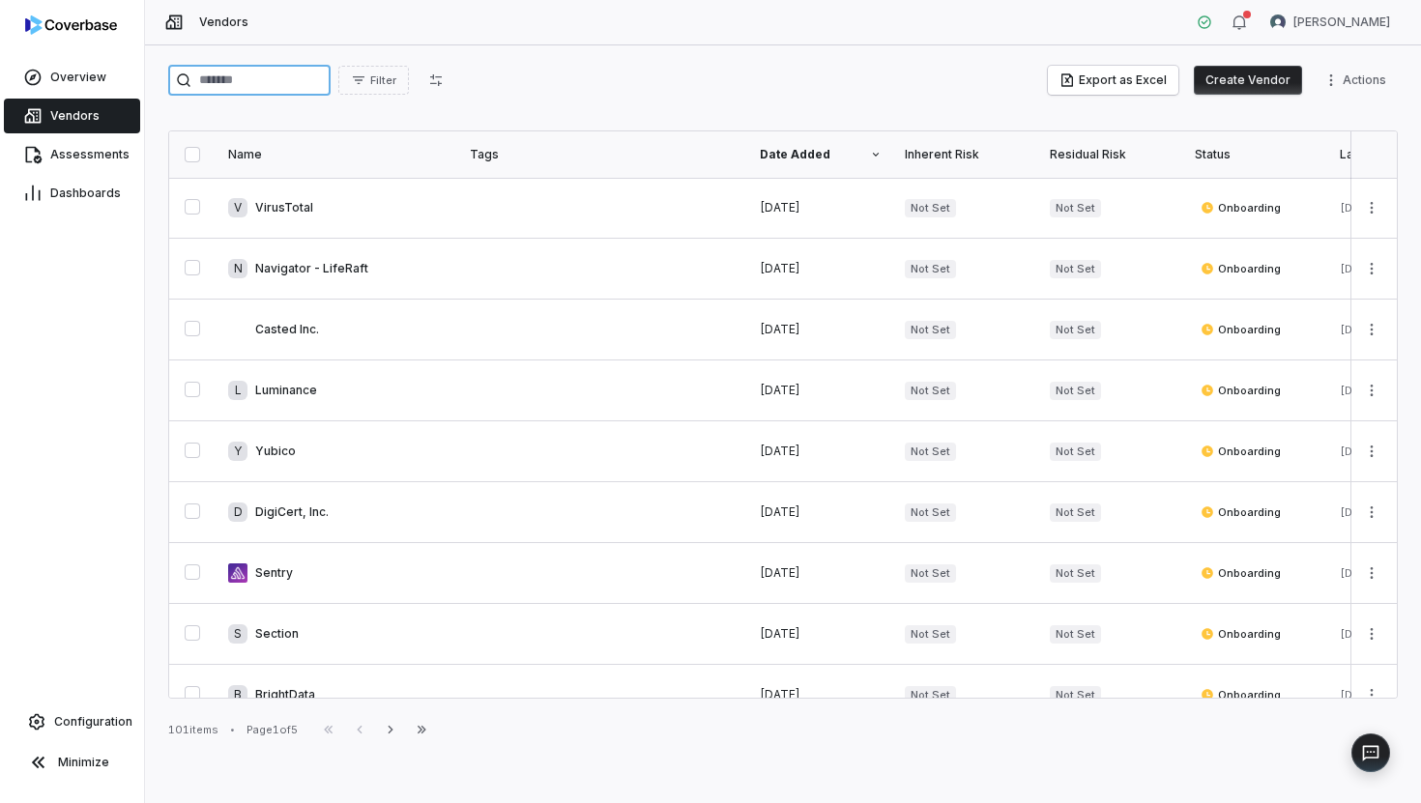
click at [219, 95] on input "search" at bounding box center [249, 80] width 162 height 31
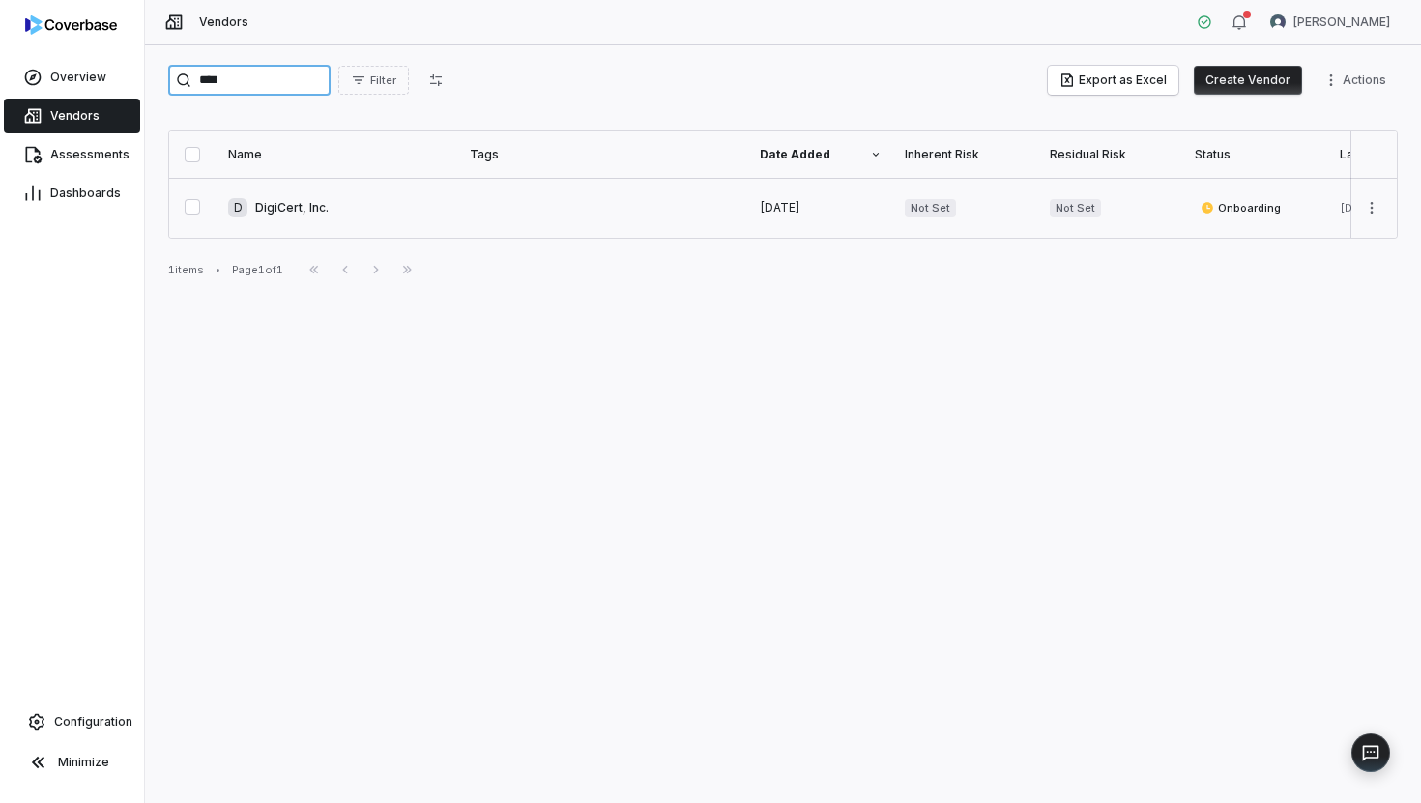
type input "****"
click at [358, 217] on link at bounding box center [338, 208] width 242 height 60
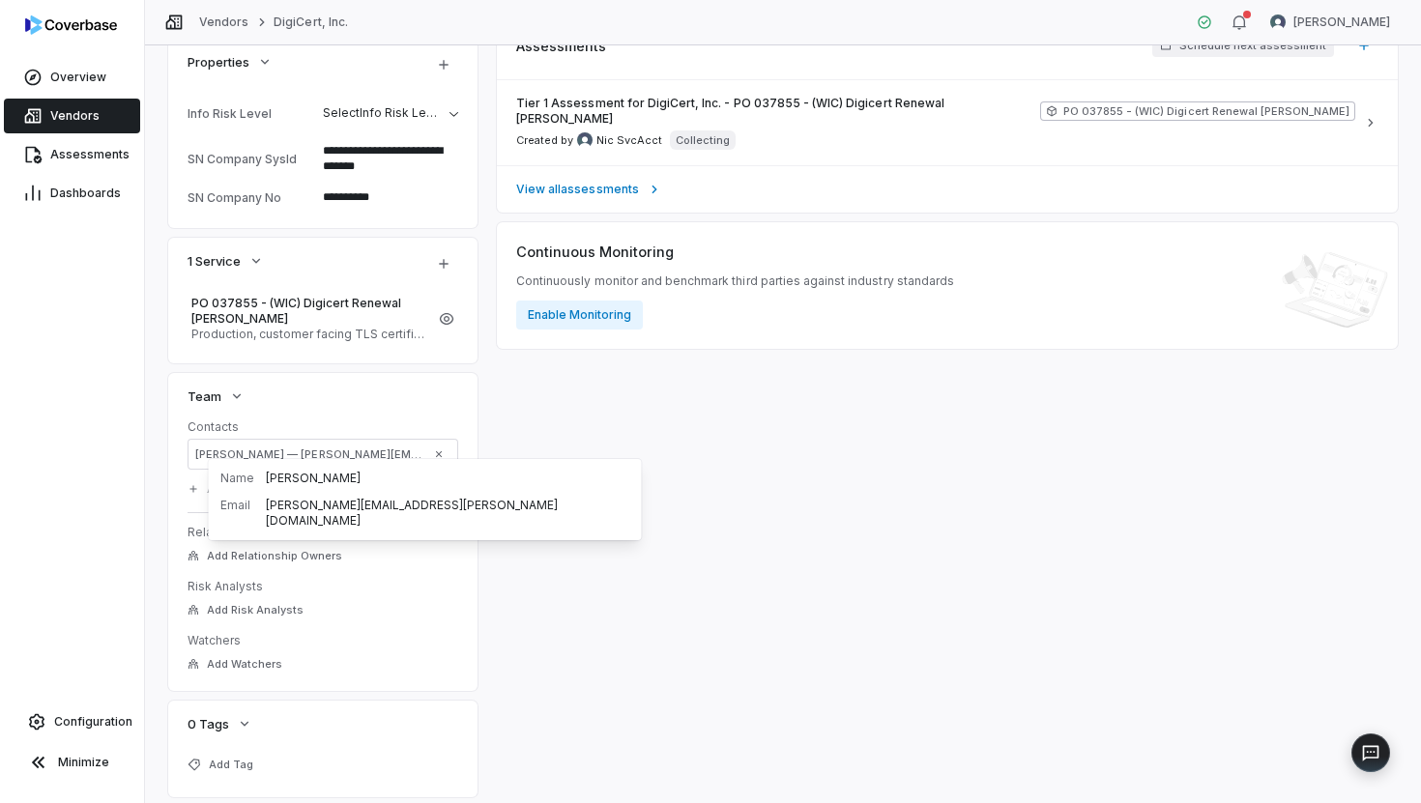
scroll to position [439, 0]
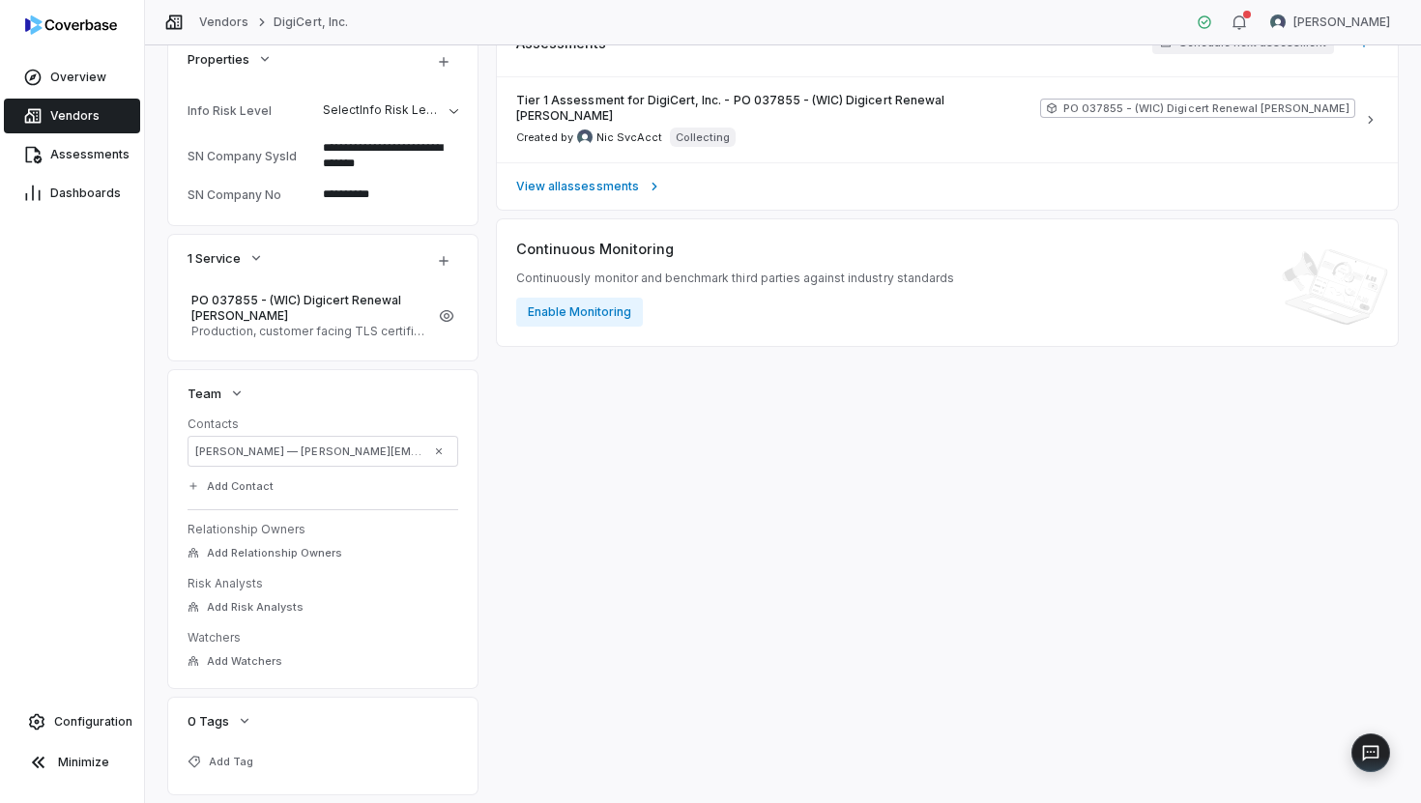
type textarea "*"
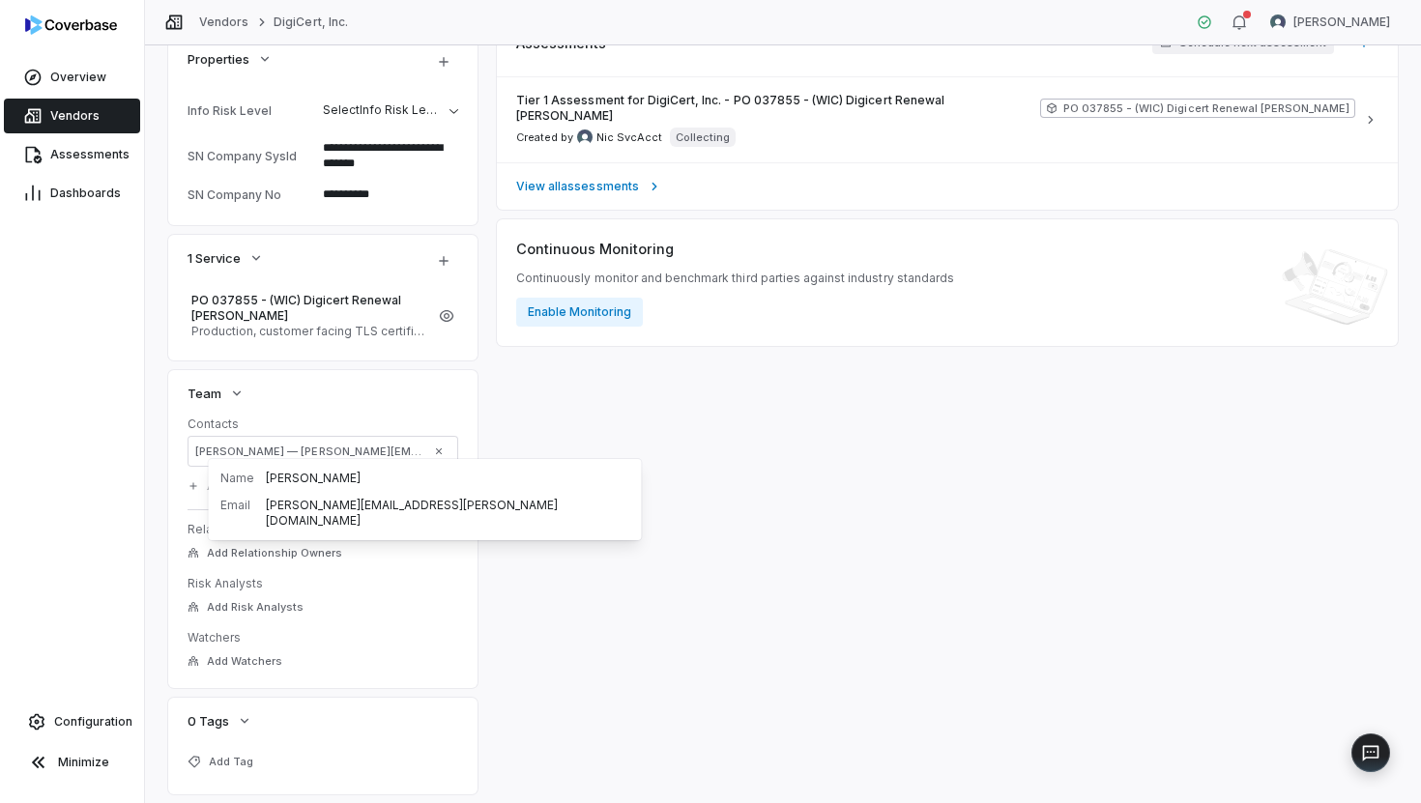
click at [277, 445] on span "[PERSON_NAME] — [PERSON_NAME][EMAIL_ADDRESS][PERSON_NAME][DOMAIN_NAME]" at bounding box center [308, 452] width 226 height 15
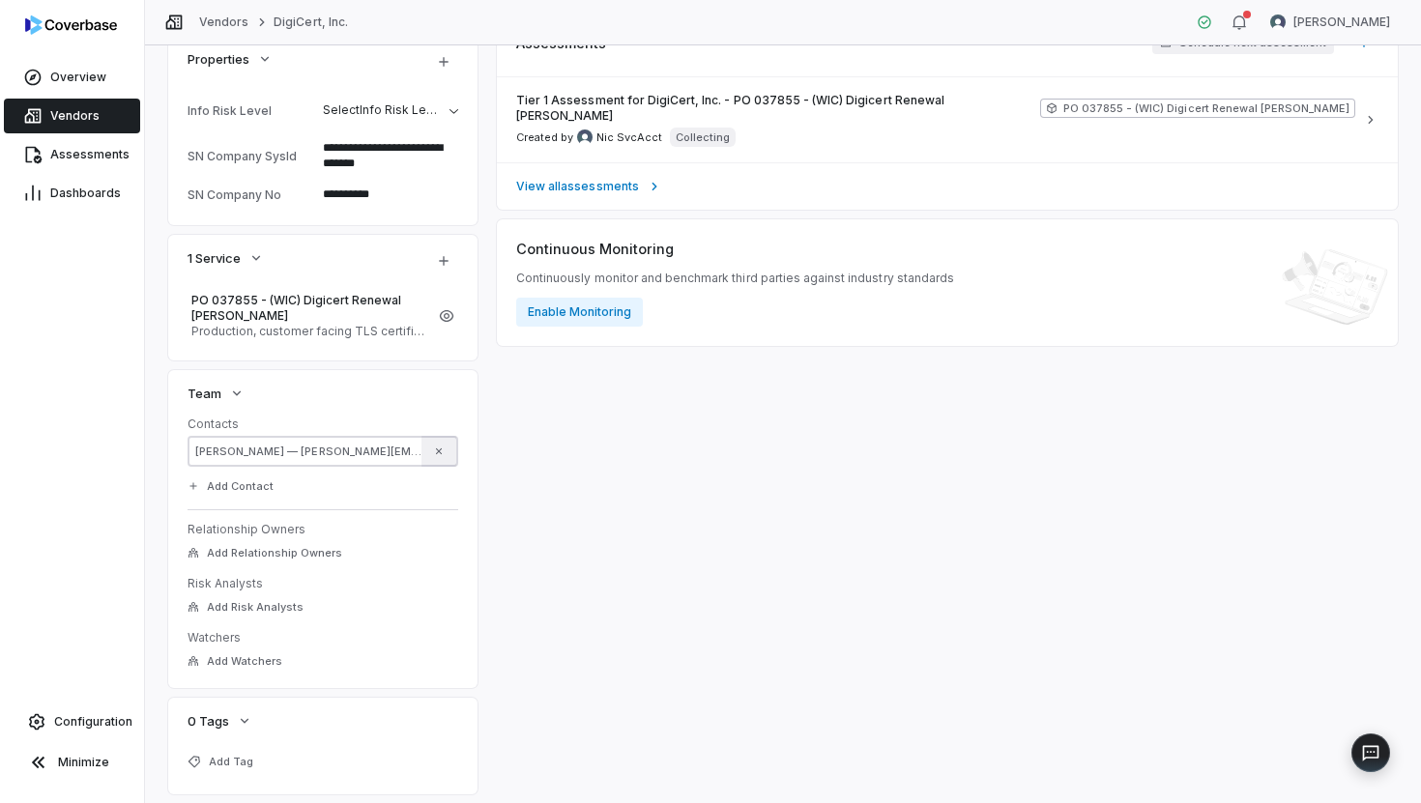
click at [436, 446] on icon "button" at bounding box center [439, 452] width 12 height 12
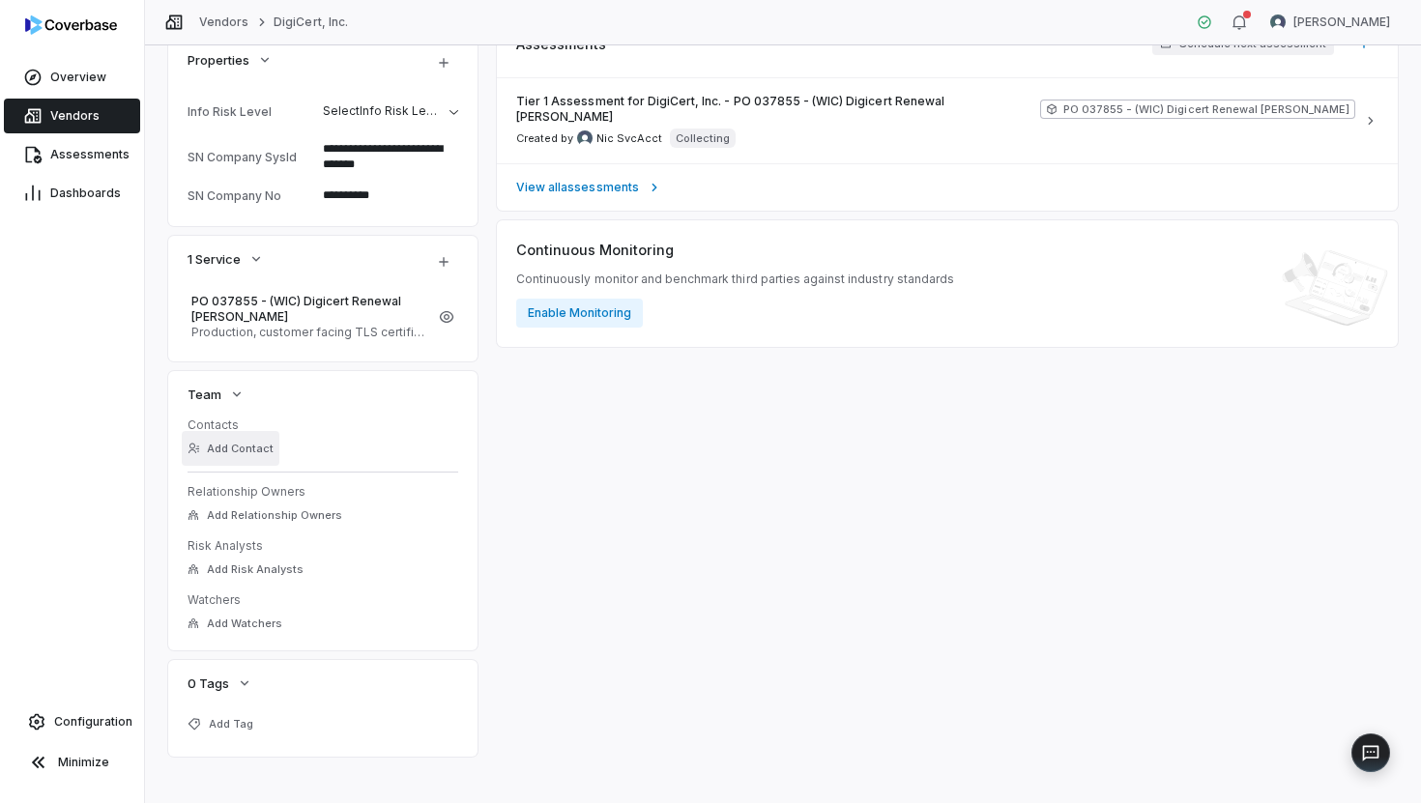
click at [245, 434] on button "Add Contact" at bounding box center [231, 448] width 98 height 35
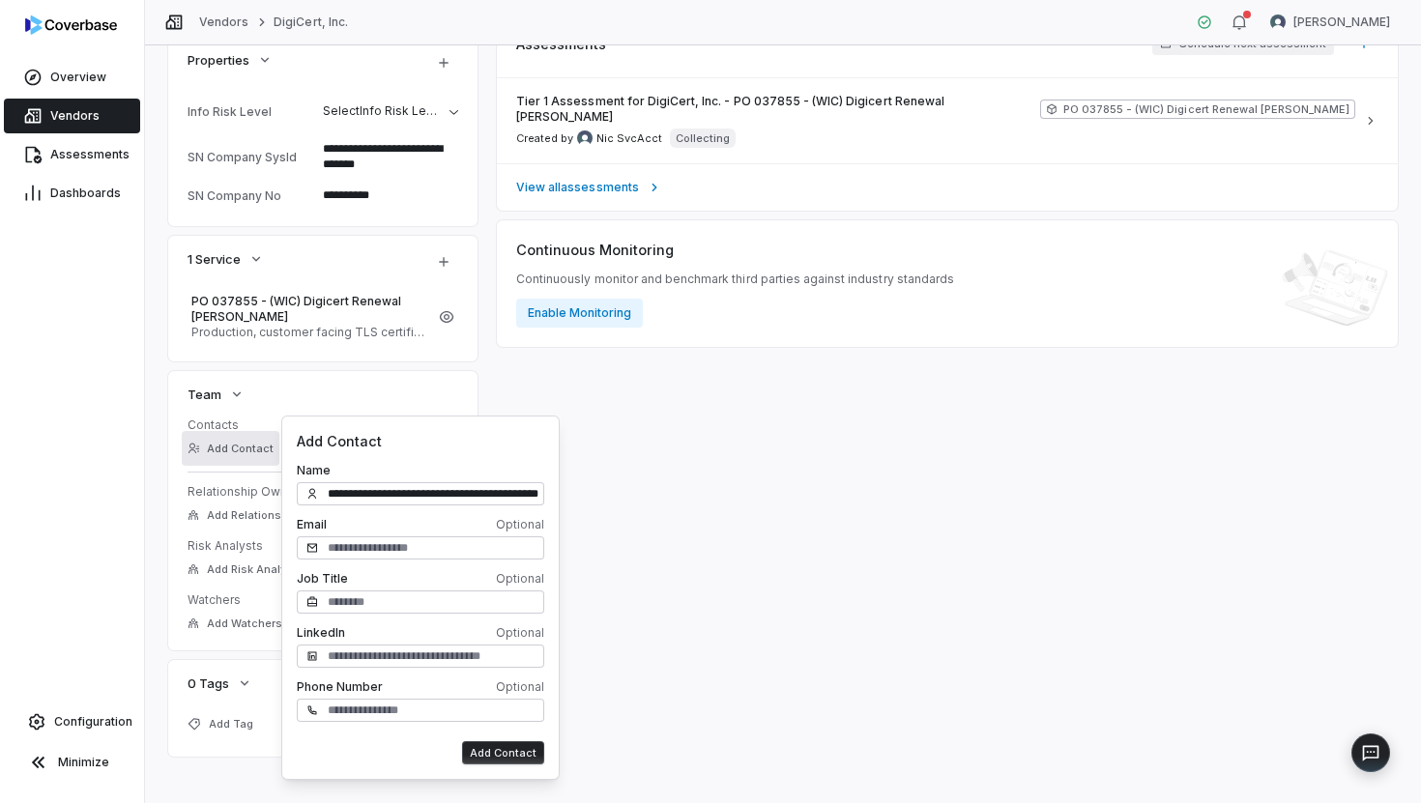
scroll to position [0, 38]
drag, startPoint x: 380, startPoint y: 496, endPoint x: 611, endPoint y: 509, distance: 231.5
click at [611, 509] on body "**********" at bounding box center [710, 401] width 1421 height 803
type input "**********"
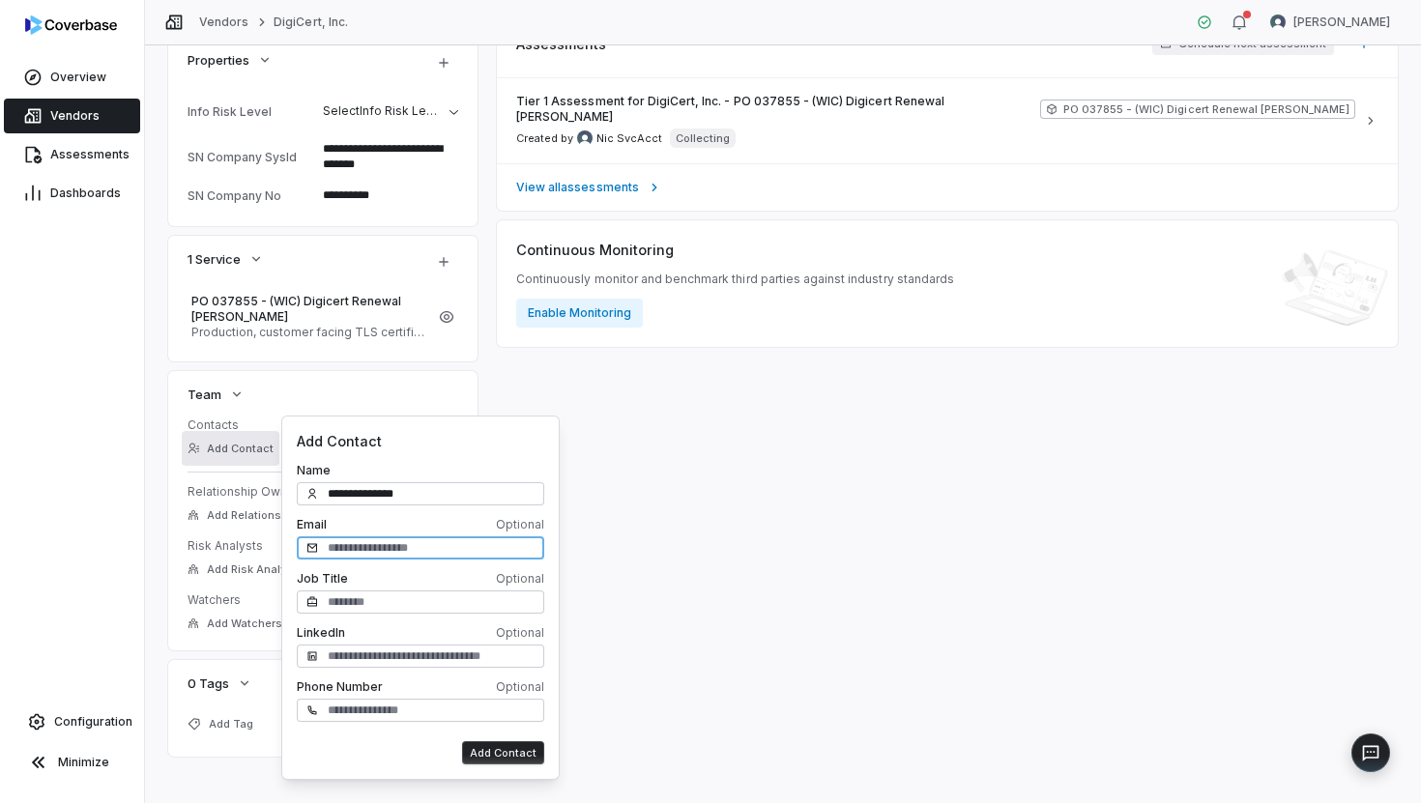
click at [478, 540] on input "text" at bounding box center [420, 548] width 247 height 23
paste input "**********"
click at [378, 545] on input "**********" at bounding box center [420, 548] width 247 height 23
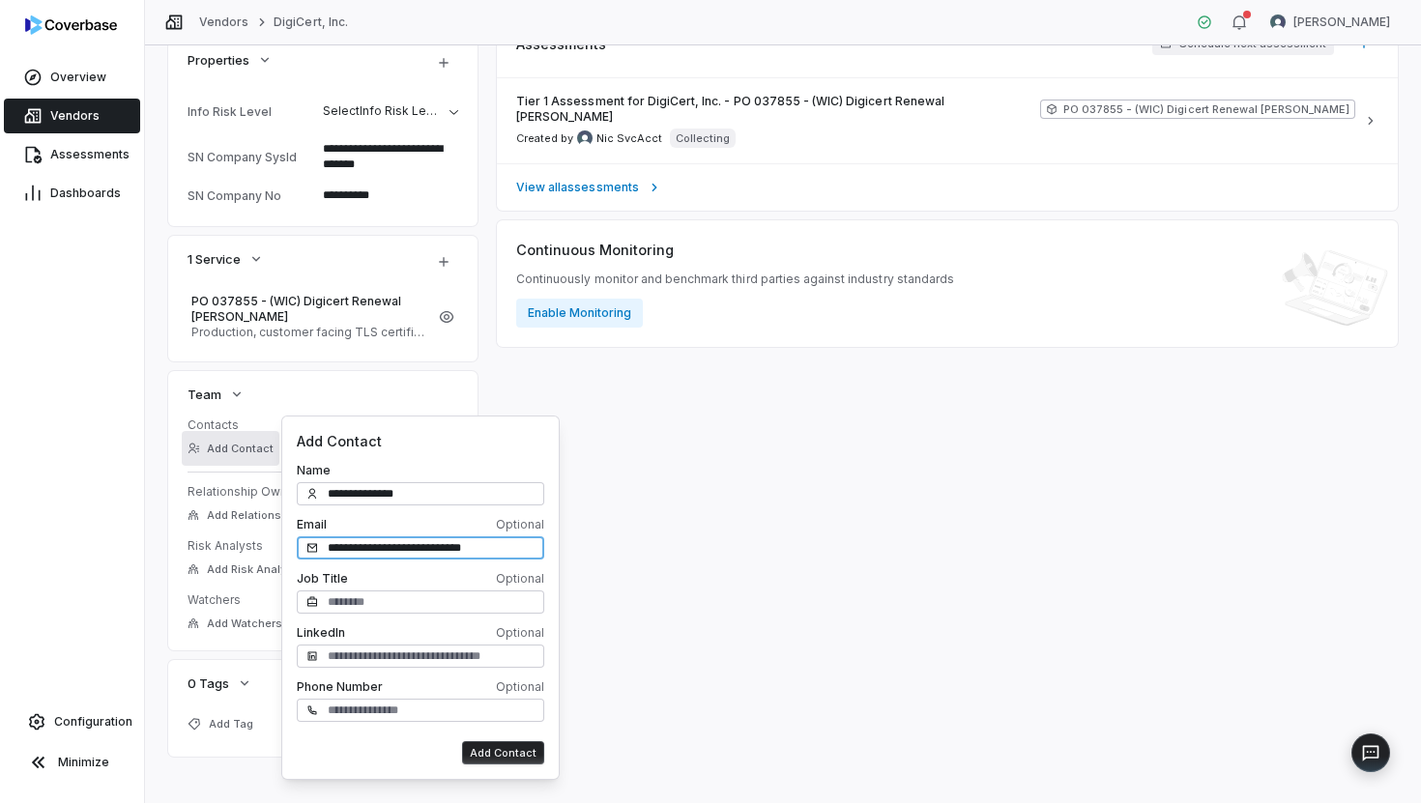
click at [516, 558] on input "**********" at bounding box center [420, 548] width 247 height 23
type input "**********"
click at [511, 745] on button "Add Contact" at bounding box center [503, 753] width 82 height 23
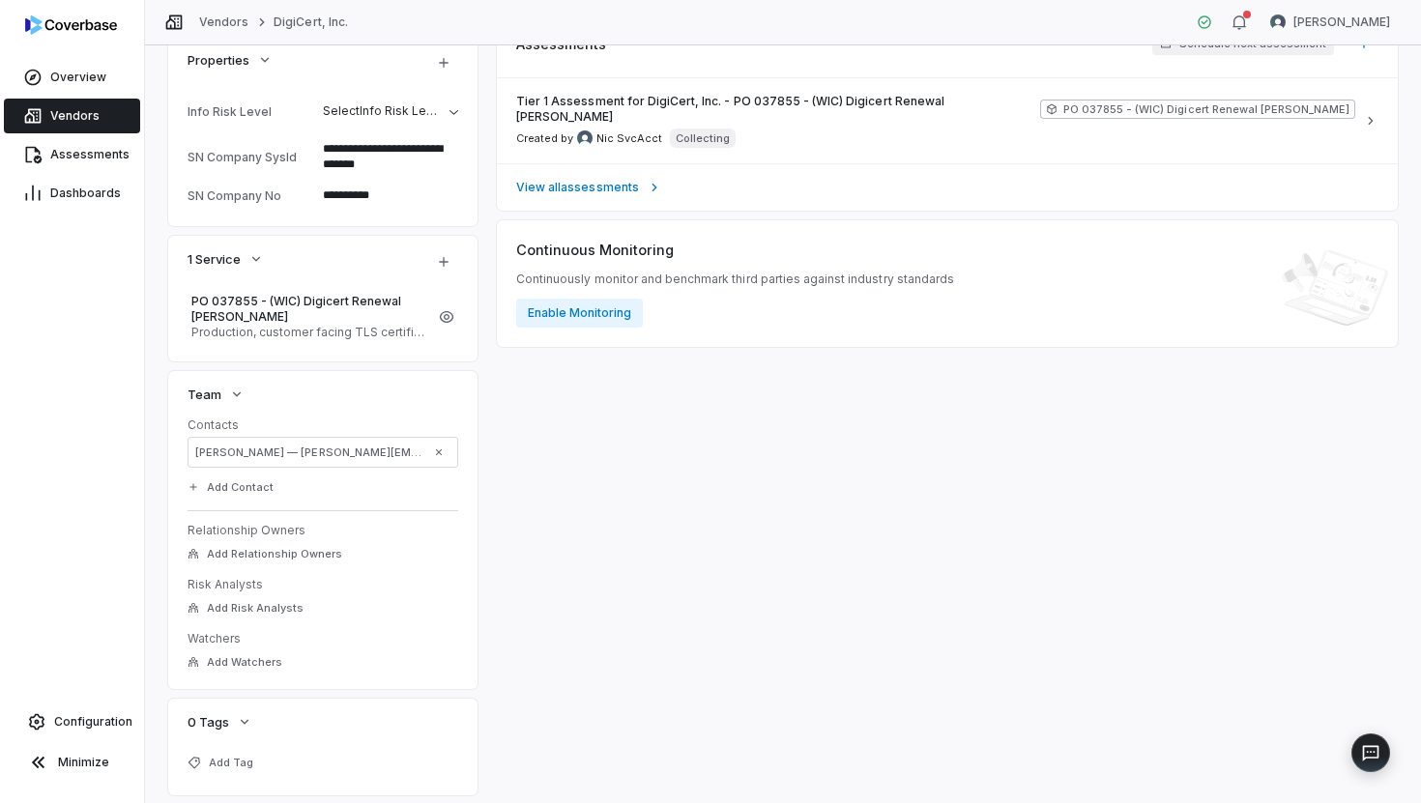
click at [806, 513] on div "Inherent Risk — Residual Risk — Inherent Risk Set Inherent Risk Can be sent to …" at bounding box center [947, 265] width 901 height 1061
click at [220, 21] on link "Vendors" at bounding box center [223, 22] width 49 height 15
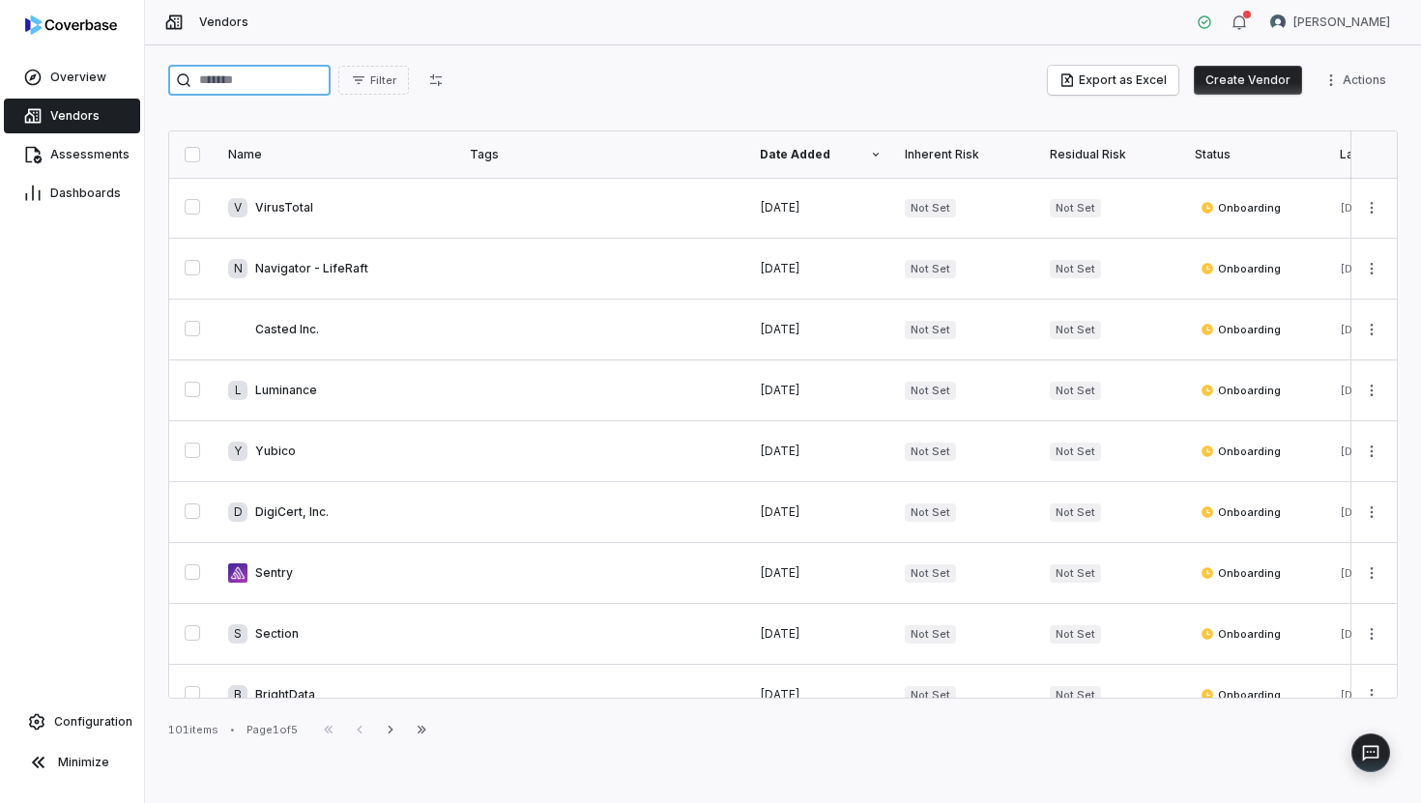
click at [279, 83] on input "search" at bounding box center [249, 80] width 162 height 31
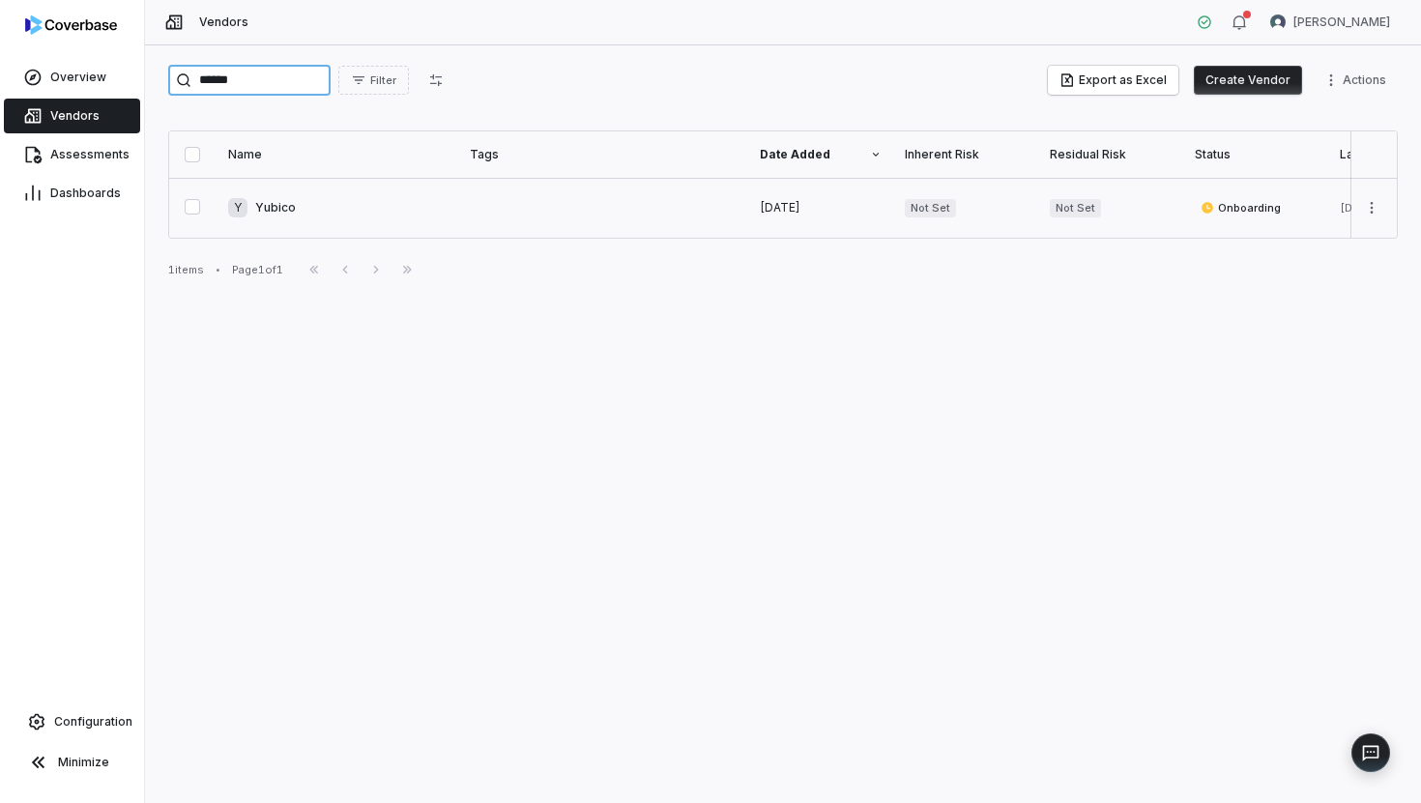
type input "******"
click at [314, 209] on link at bounding box center [338, 208] width 242 height 60
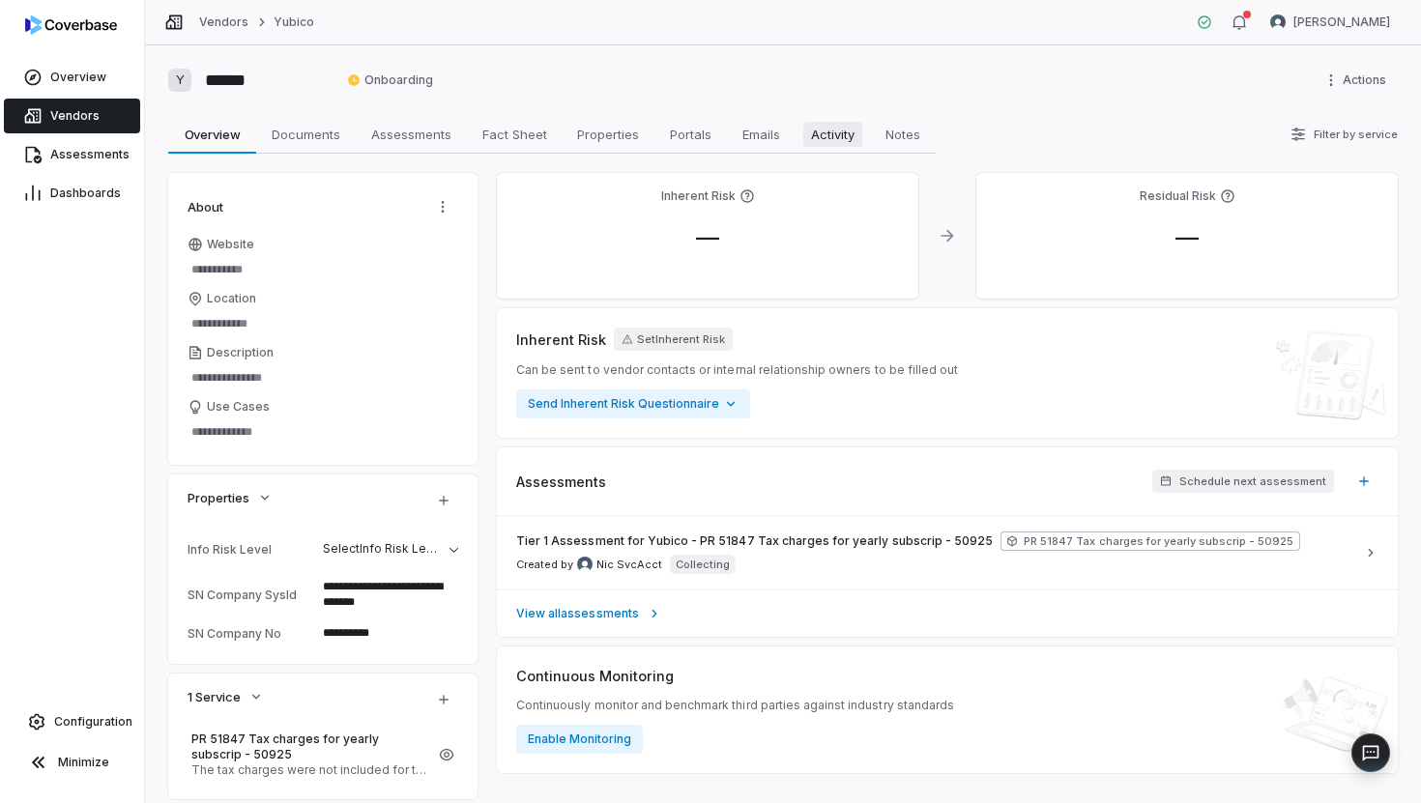
click at [840, 138] on span "Activity" at bounding box center [832, 134] width 59 height 25
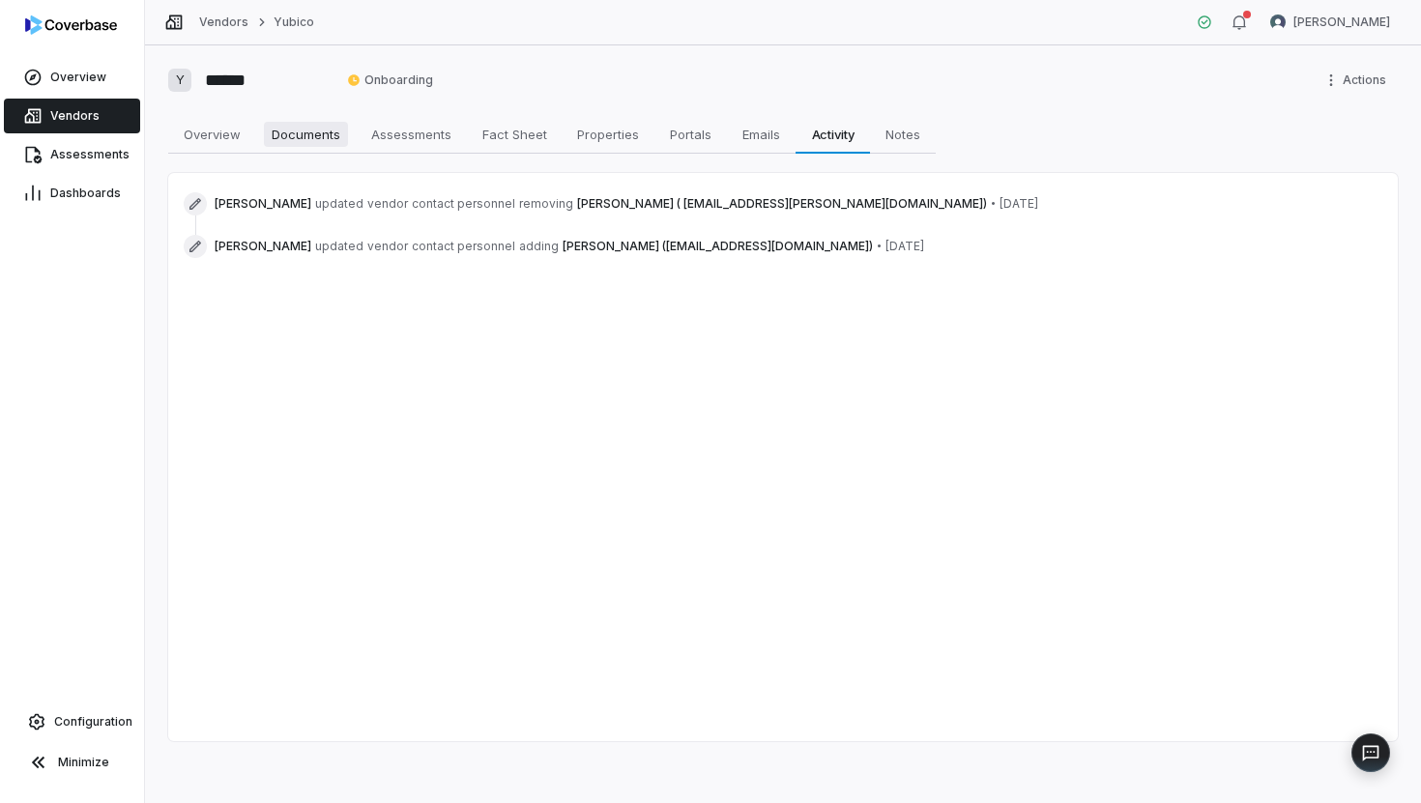
click at [298, 143] on span "Documents" at bounding box center [306, 134] width 84 height 25
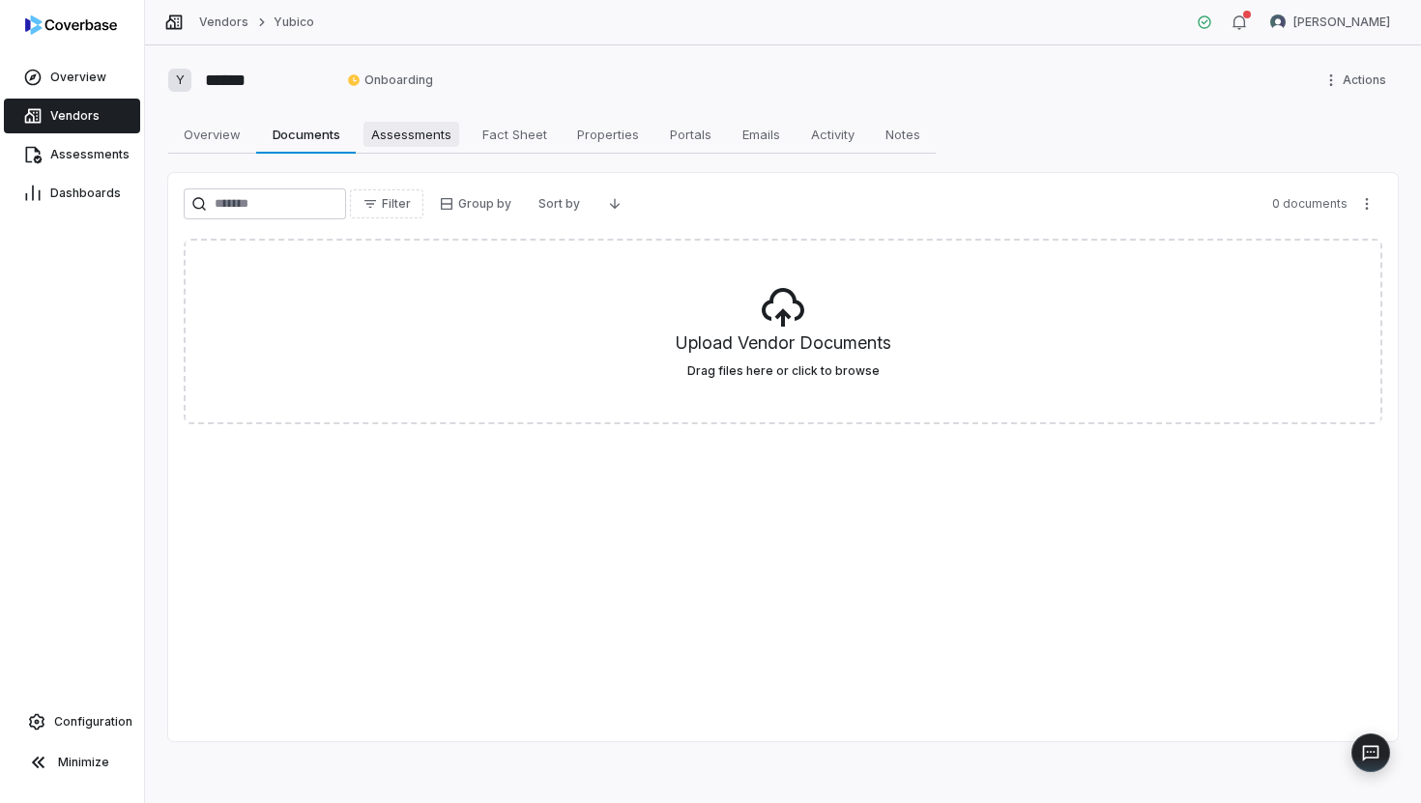
click at [385, 146] on span "Assessments" at bounding box center [412, 134] width 96 height 25
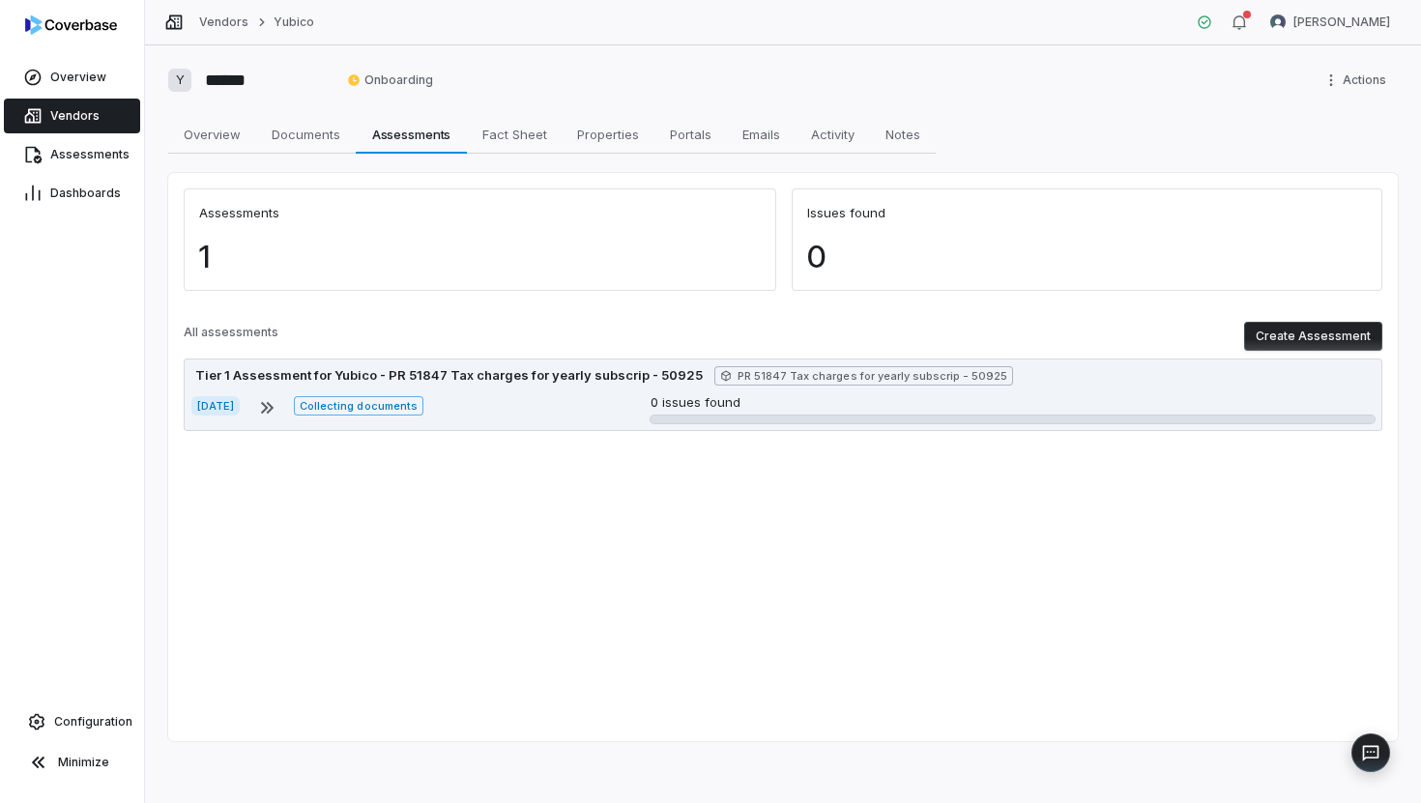
click at [274, 408] on icon at bounding box center [267, 408] width 13 height 12
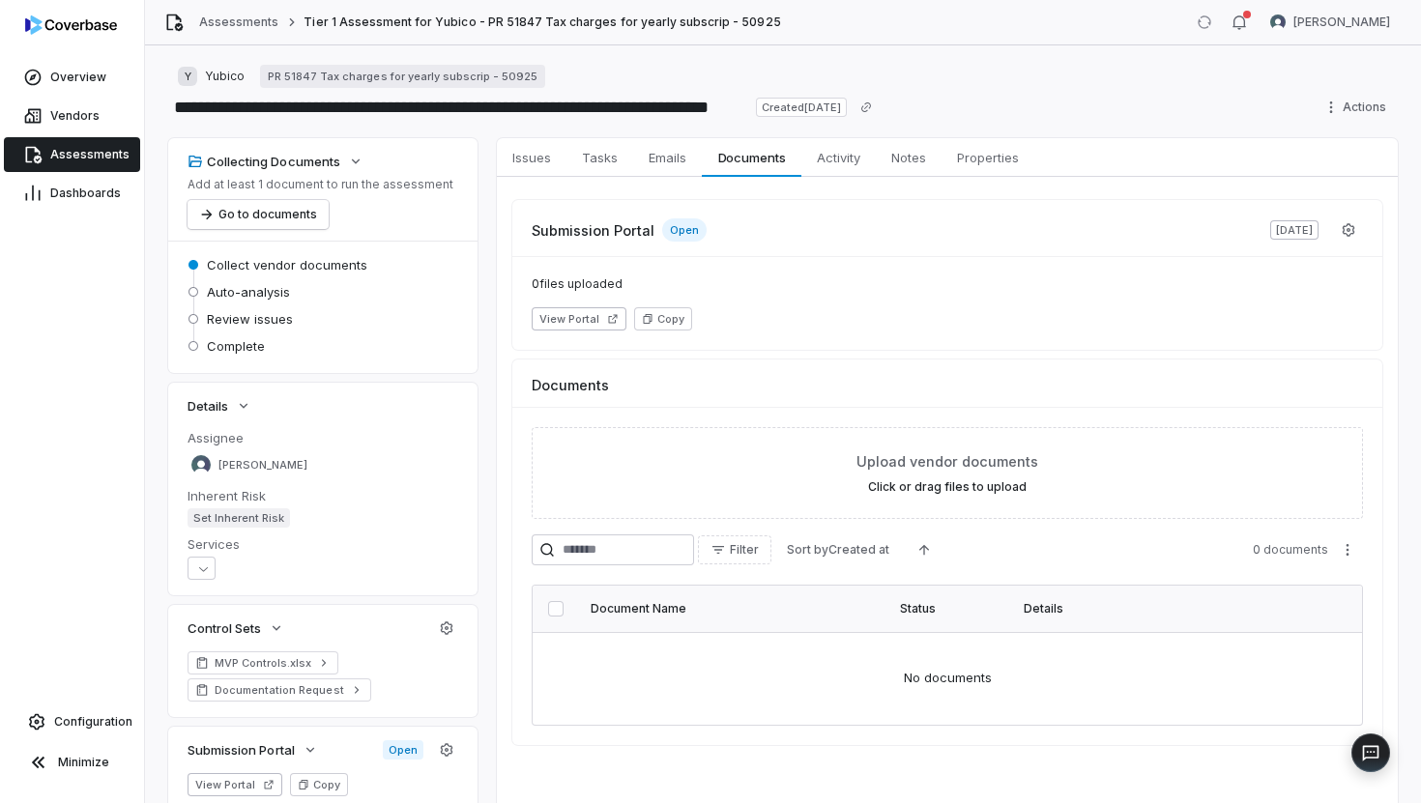
type textarea "*"
click at [199, 27] on link "Assessments" at bounding box center [238, 22] width 79 height 15
